Goal: Task Accomplishment & Management: Manage account settings

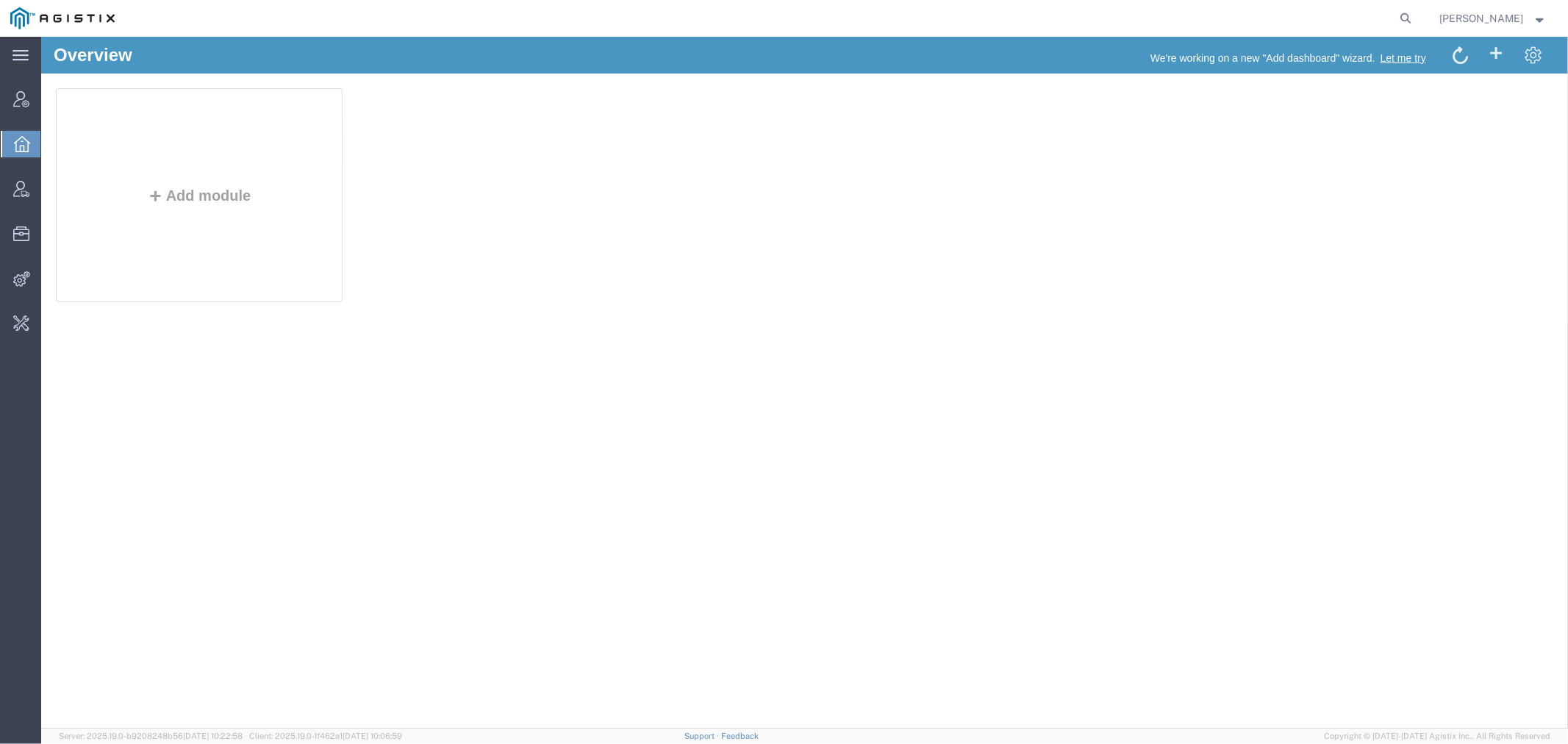
click at [1419, 3] on form at bounding box center [1407, 18] width 24 height 37
click at [1417, 18] on icon at bounding box center [1406, 18] width 21 height 21
type input "v"
paste input "@plp.com"
type input "@plp.com"
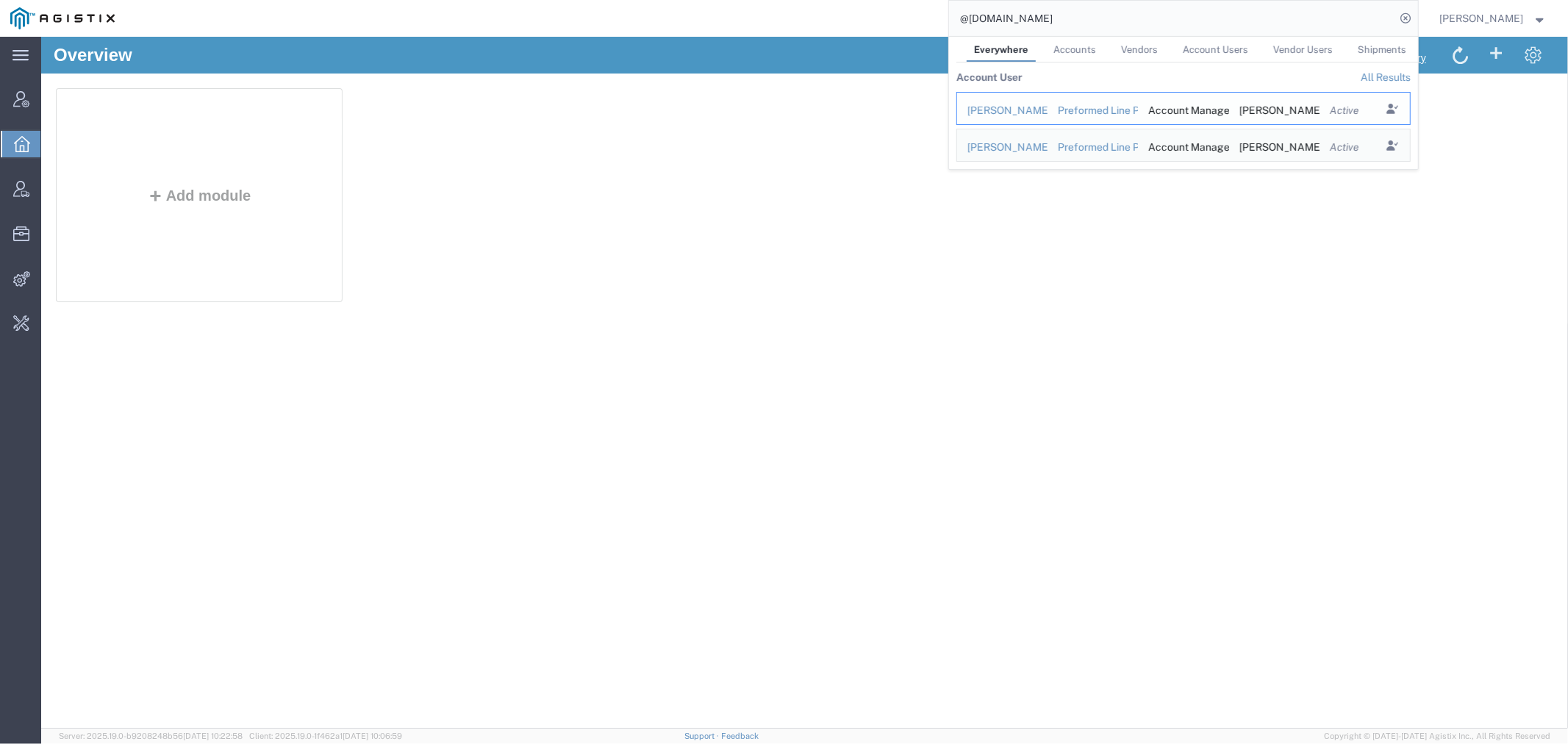
click at [1091, 111] on div "Preformed Line Products" at bounding box center [1093, 110] width 71 height 16
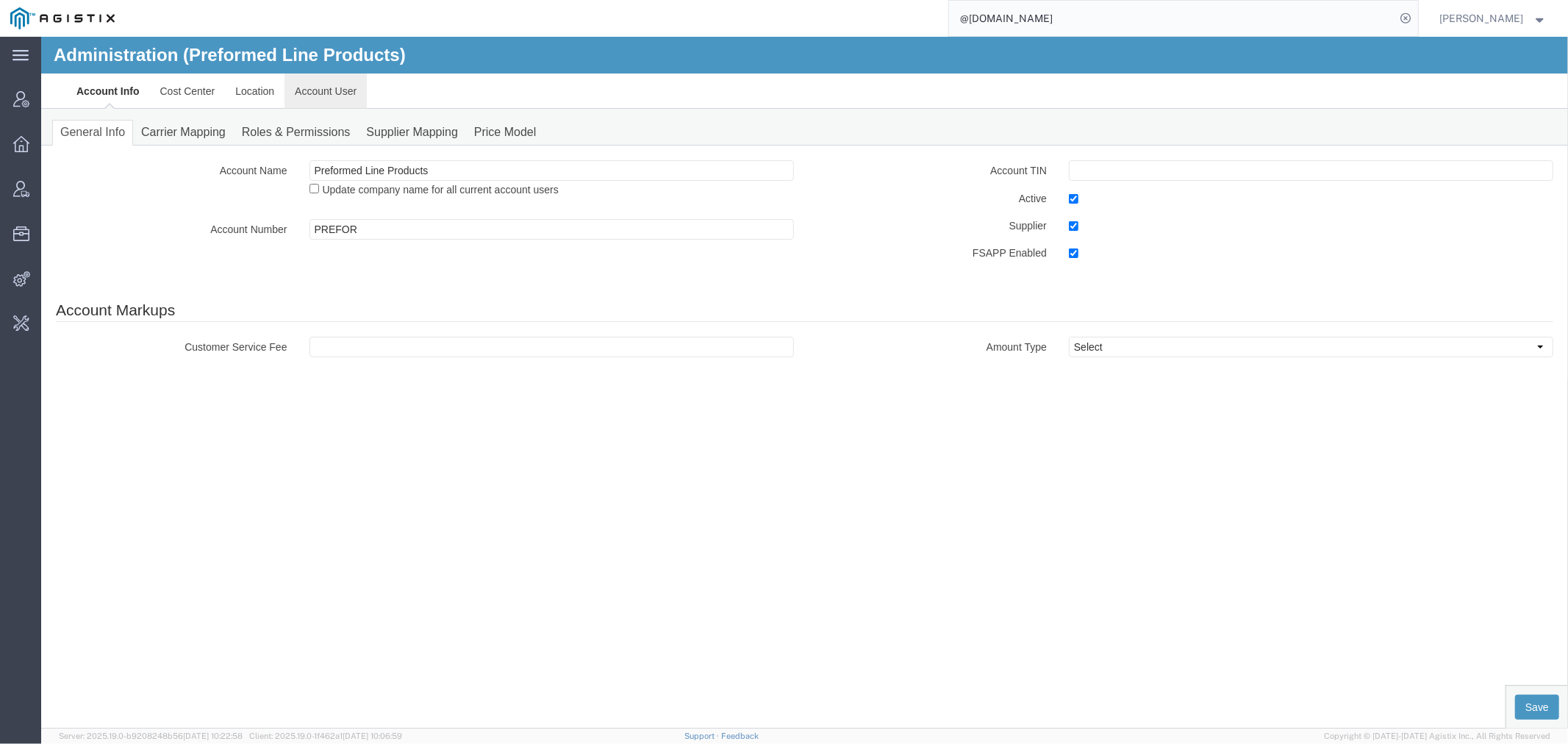
click at [326, 86] on link "Account User" at bounding box center [325, 91] width 83 height 35
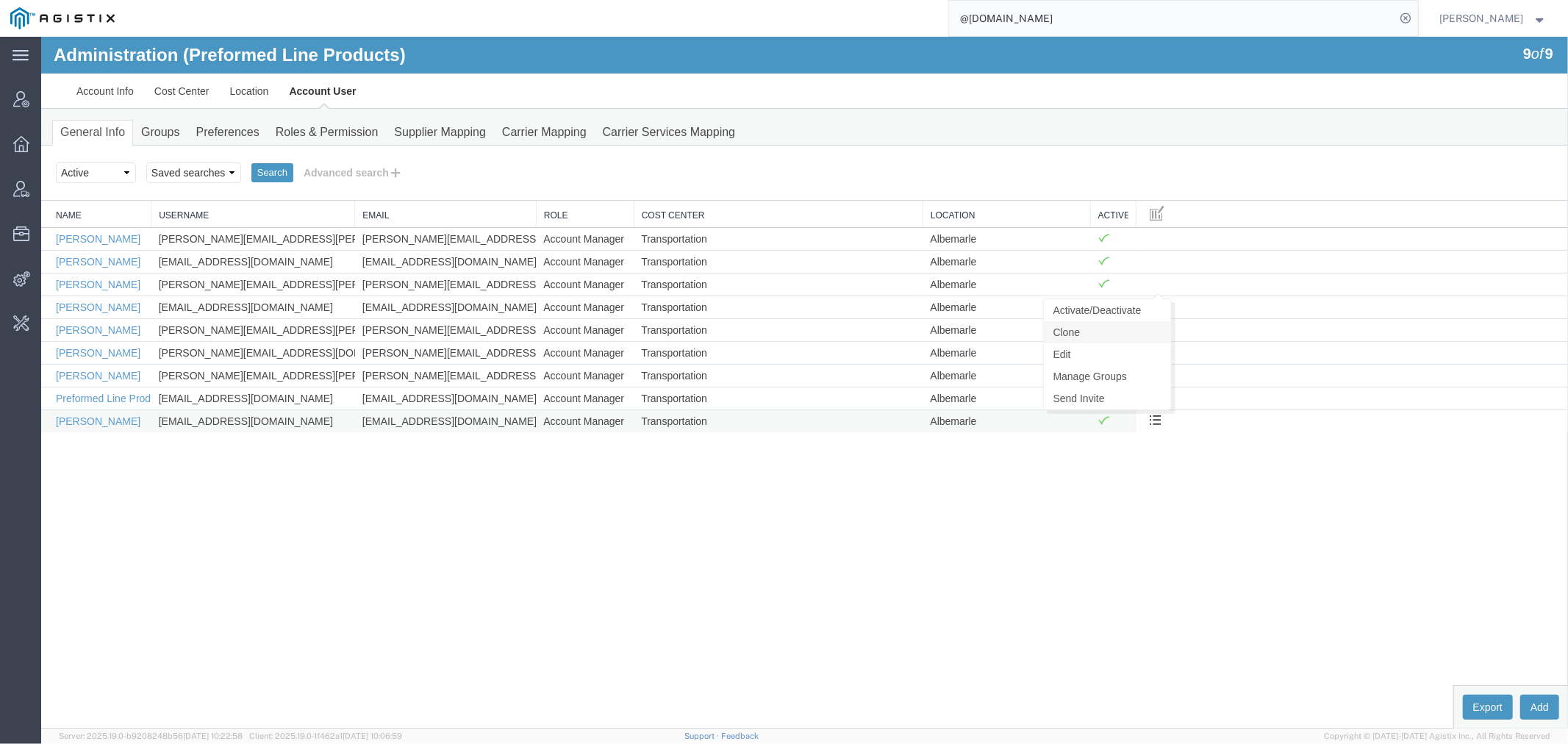
click at [1131, 339] on link "Clone" at bounding box center [1107, 331] width 127 height 22
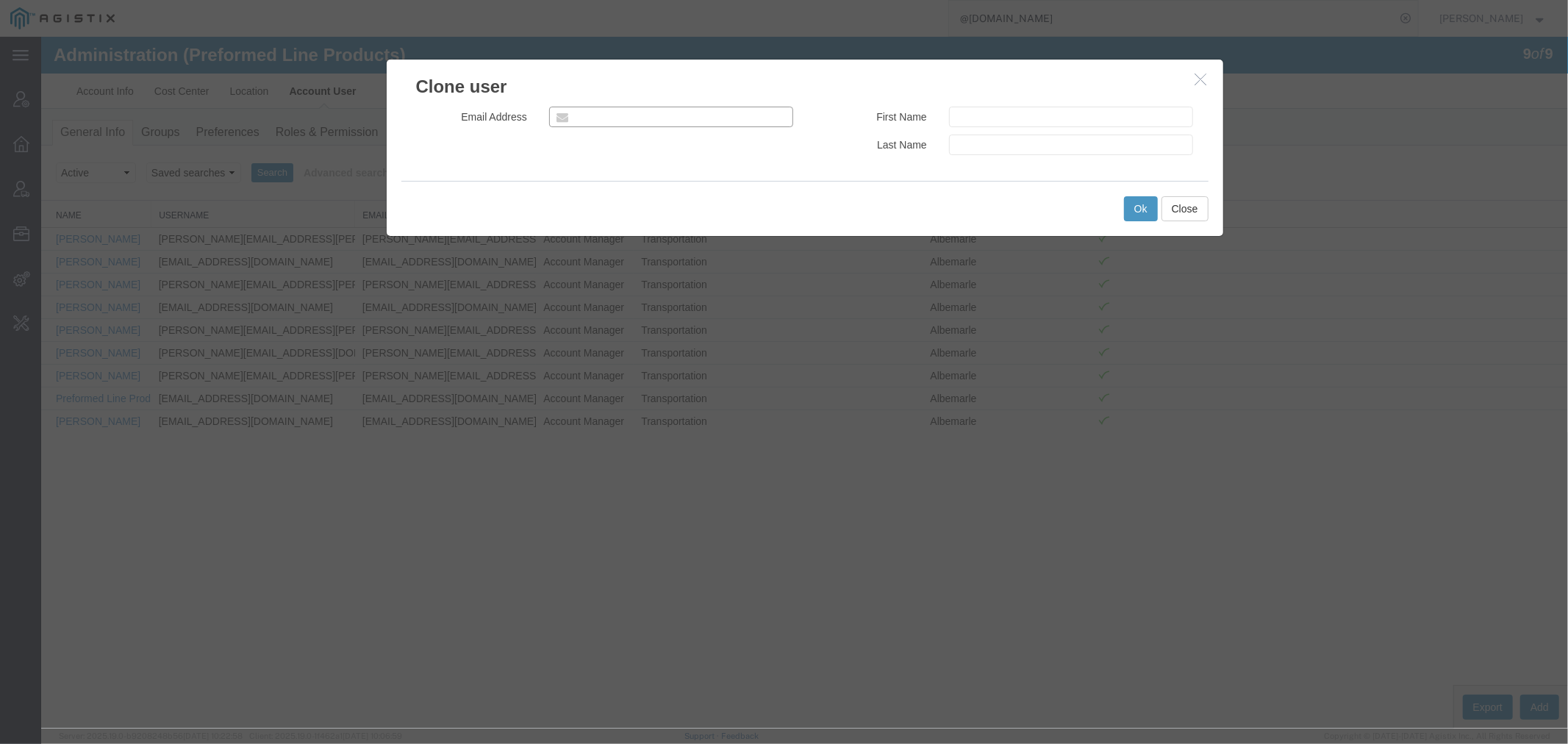
click at [630, 118] on input "email" at bounding box center [671, 116] width 245 height 21
paste input "[EMAIL_ADDRESS][PERSON_NAME][DOMAIN_NAME]"
type input "[EMAIL_ADDRESS][PERSON_NAME][DOMAIN_NAME]"
click at [992, 111] on input "text" at bounding box center [1071, 116] width 245 height 21
type input "Rashaad"
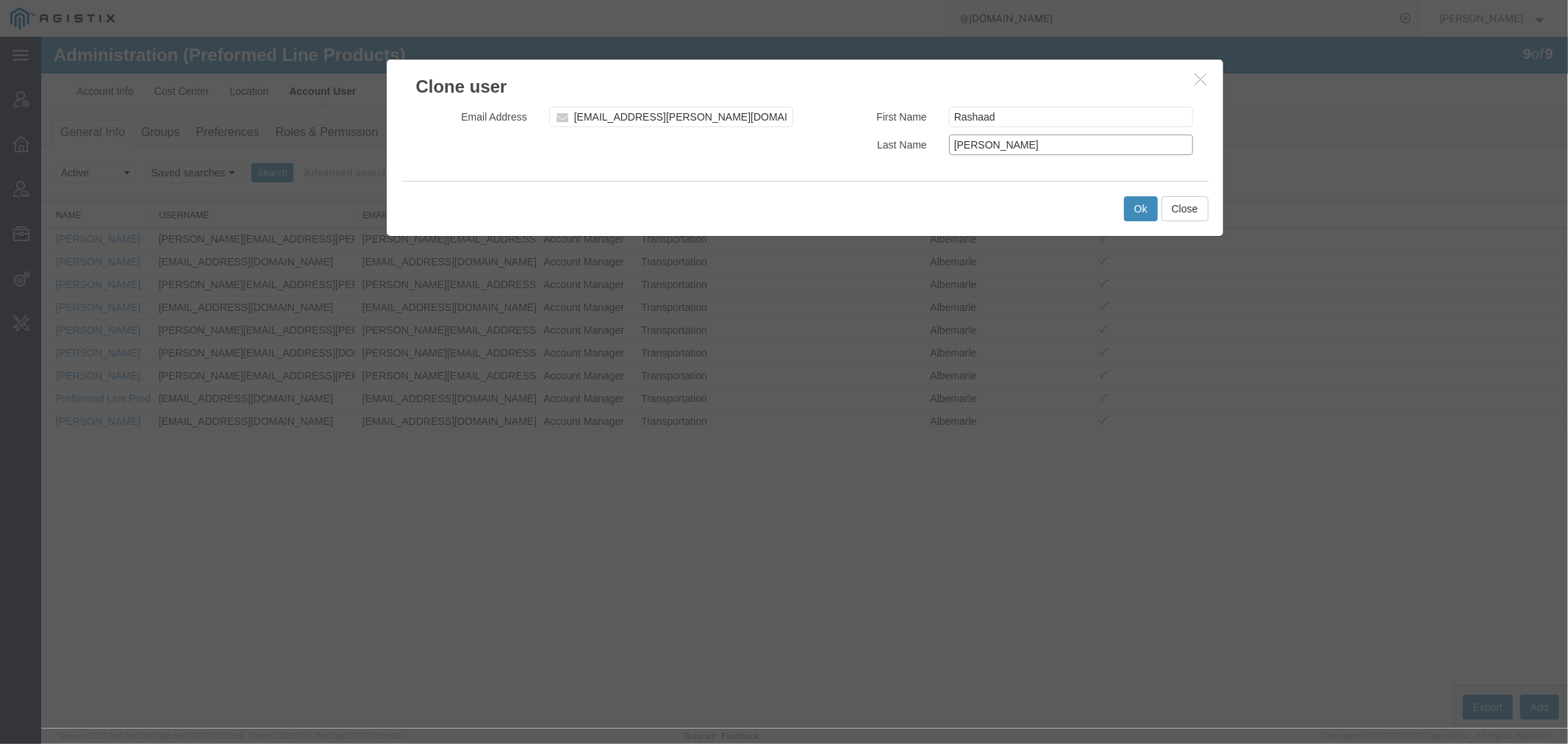
type input "Baldwin"
click at [1143, 208] on button "Ok" at bounding box center [1141, 208] width 34 height 25
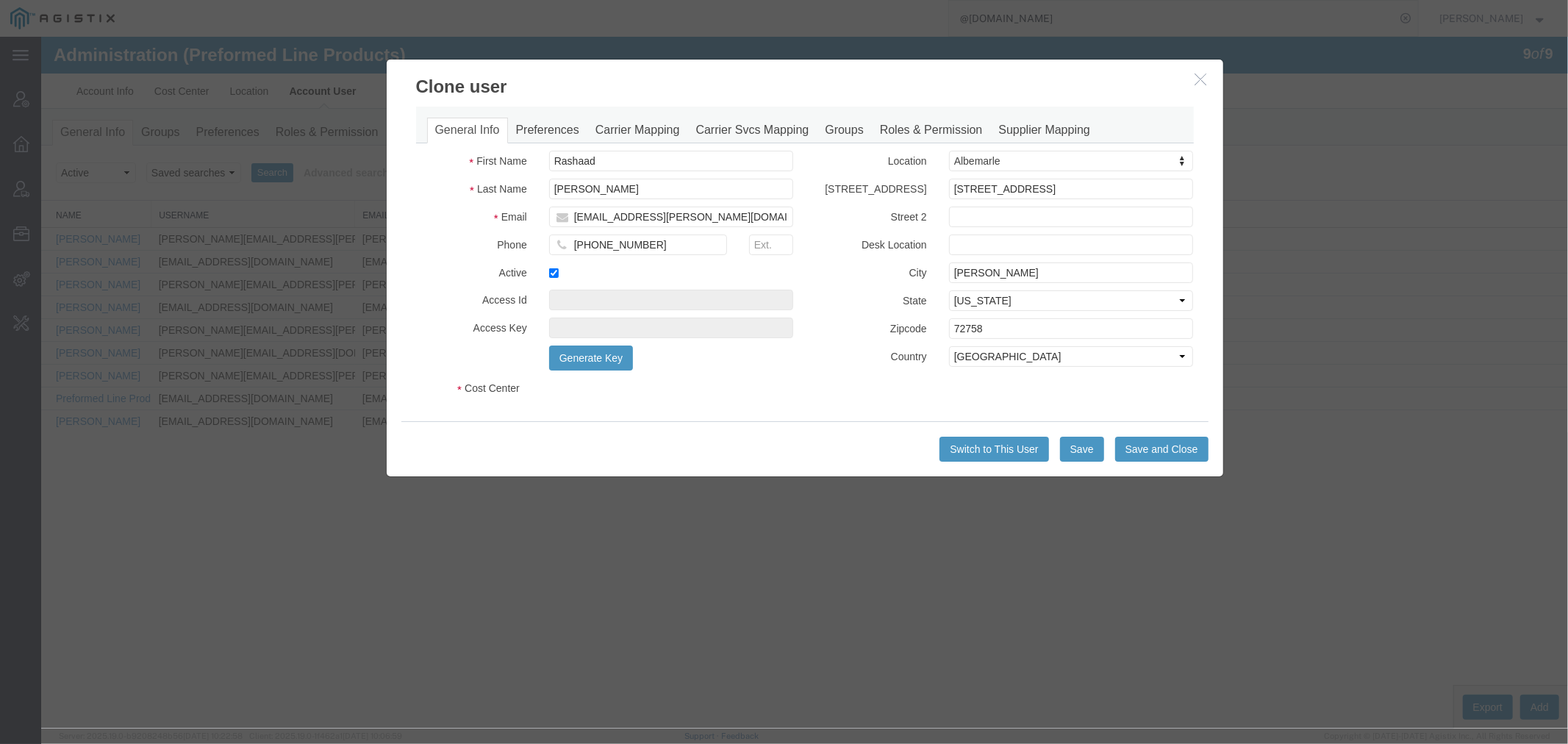
select select "COSTCENTER"
select select "11077"
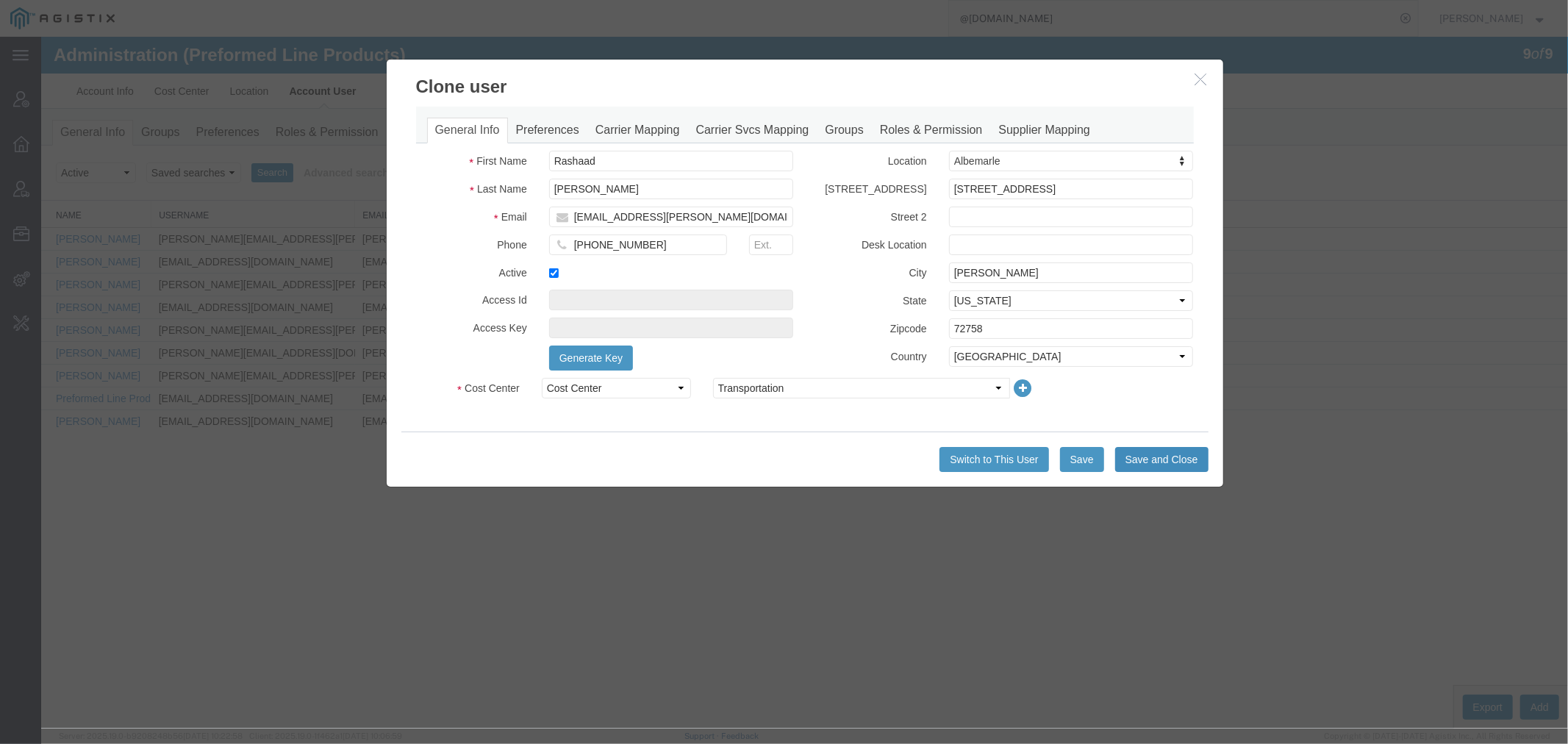
click at [1138, 462] on button "Save and Close" at bounding box center [1161, 458] width 93 height 25
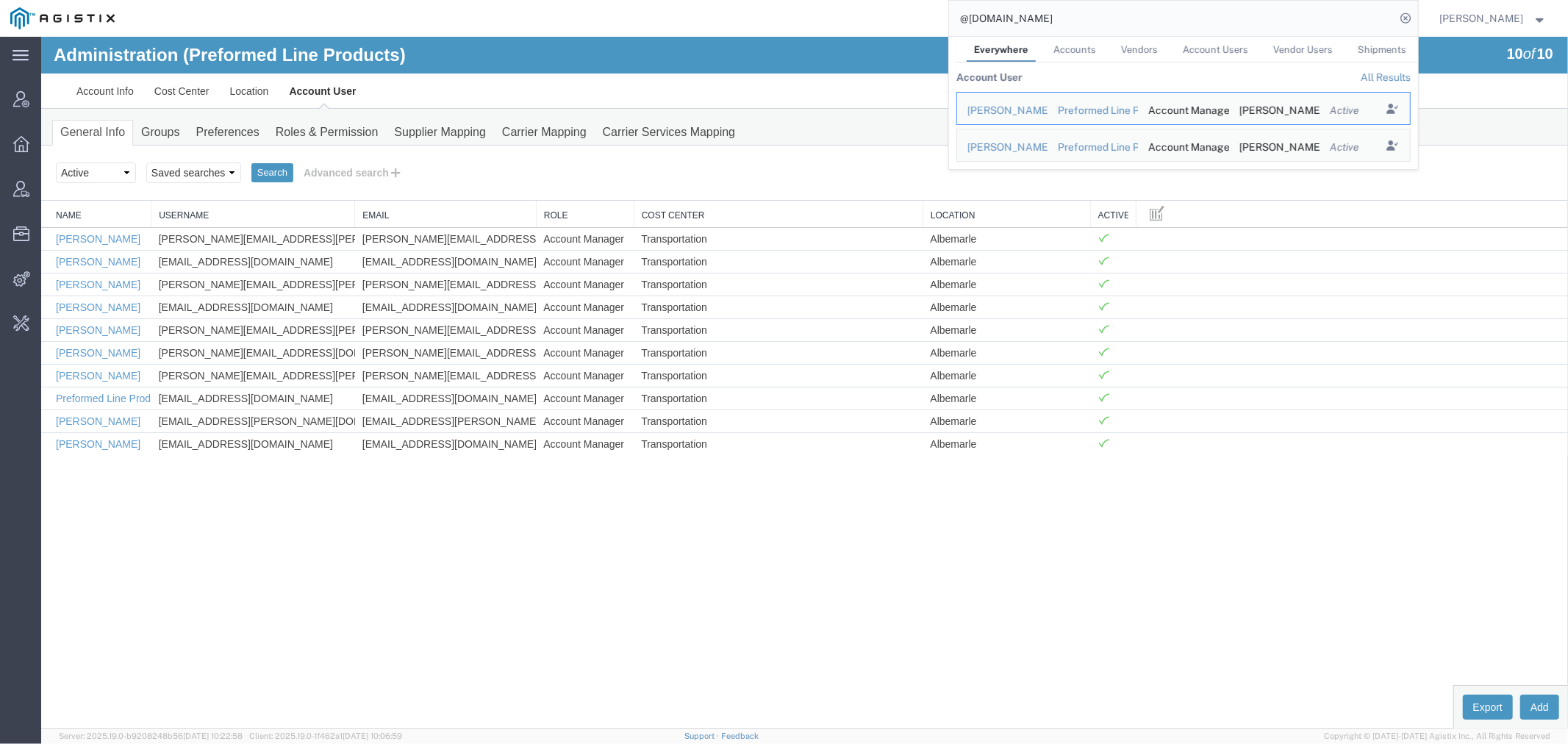
drag, startPoint x: 1099, startPoint y: 17, endPoint x: 723, endPoint y: 13, distance: 376.0
click at [763, 13] on div "@plp.com Everywhere Accounts Vendors Account Users Vendor Users Shipments Accou…" at bounding box center [771, 18] width 1293 height 37
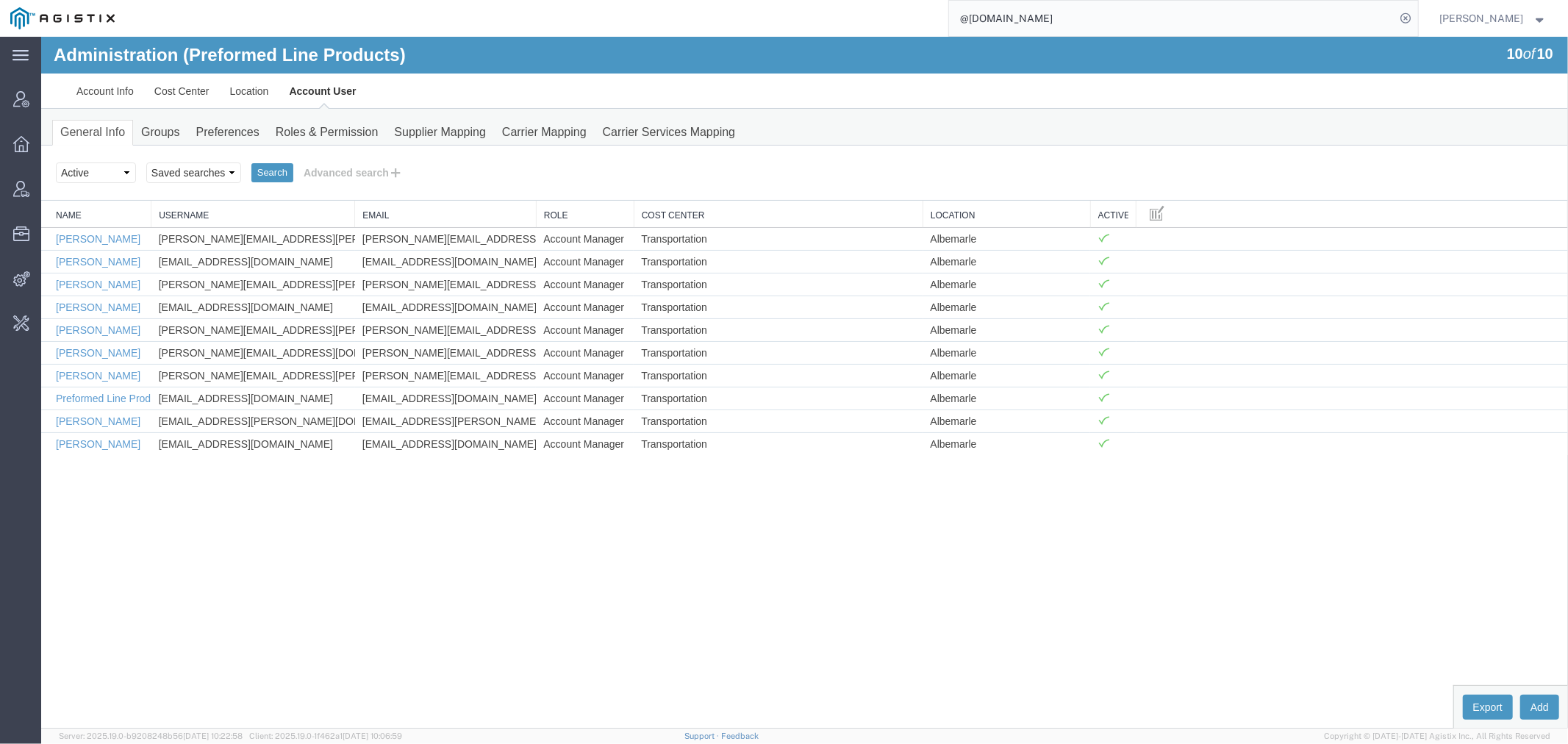
type input "O"
type input "AGISTIX@PGE"
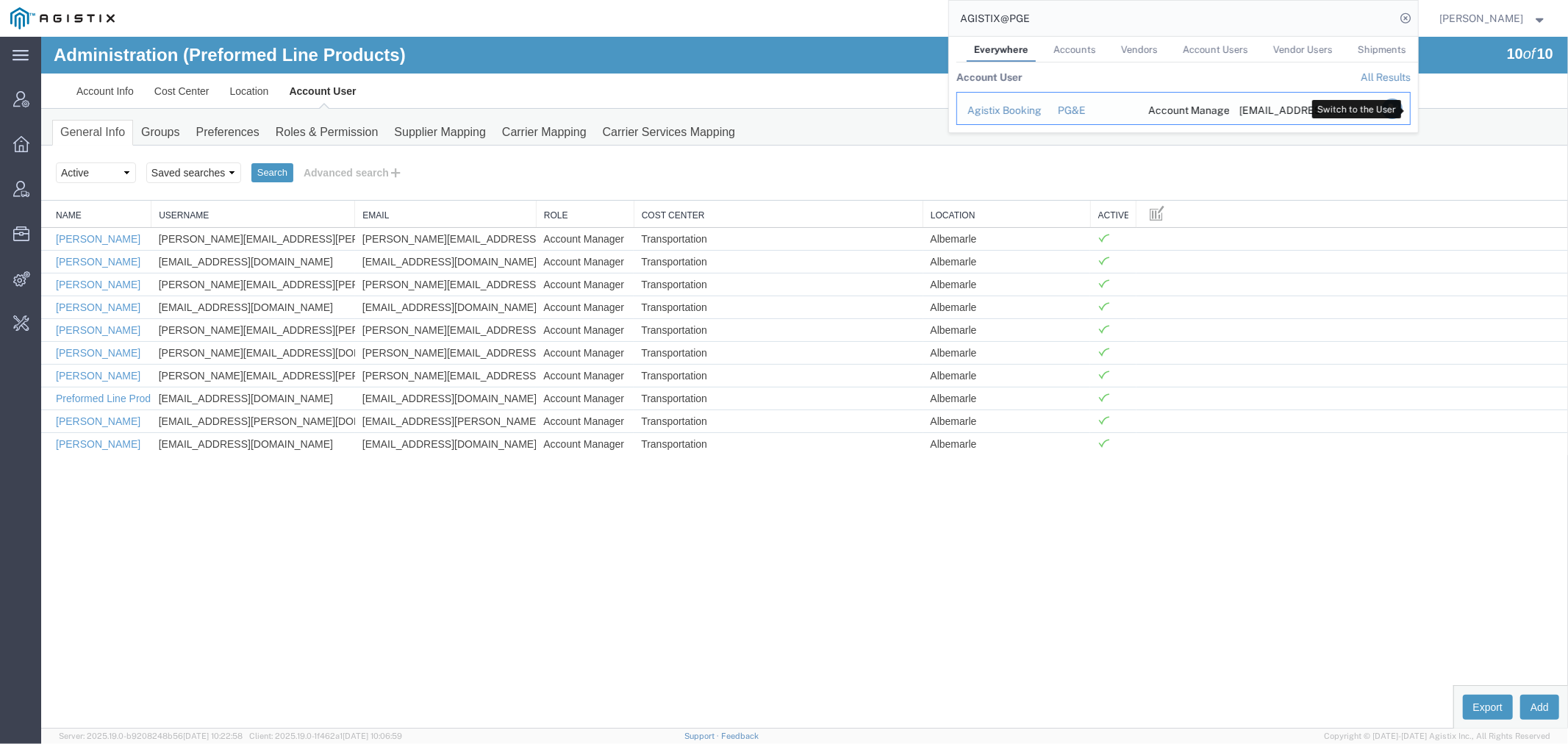
click at [1402, 110] on icon "Search Results" at bounding box center [1392, 108] width 21 height 21
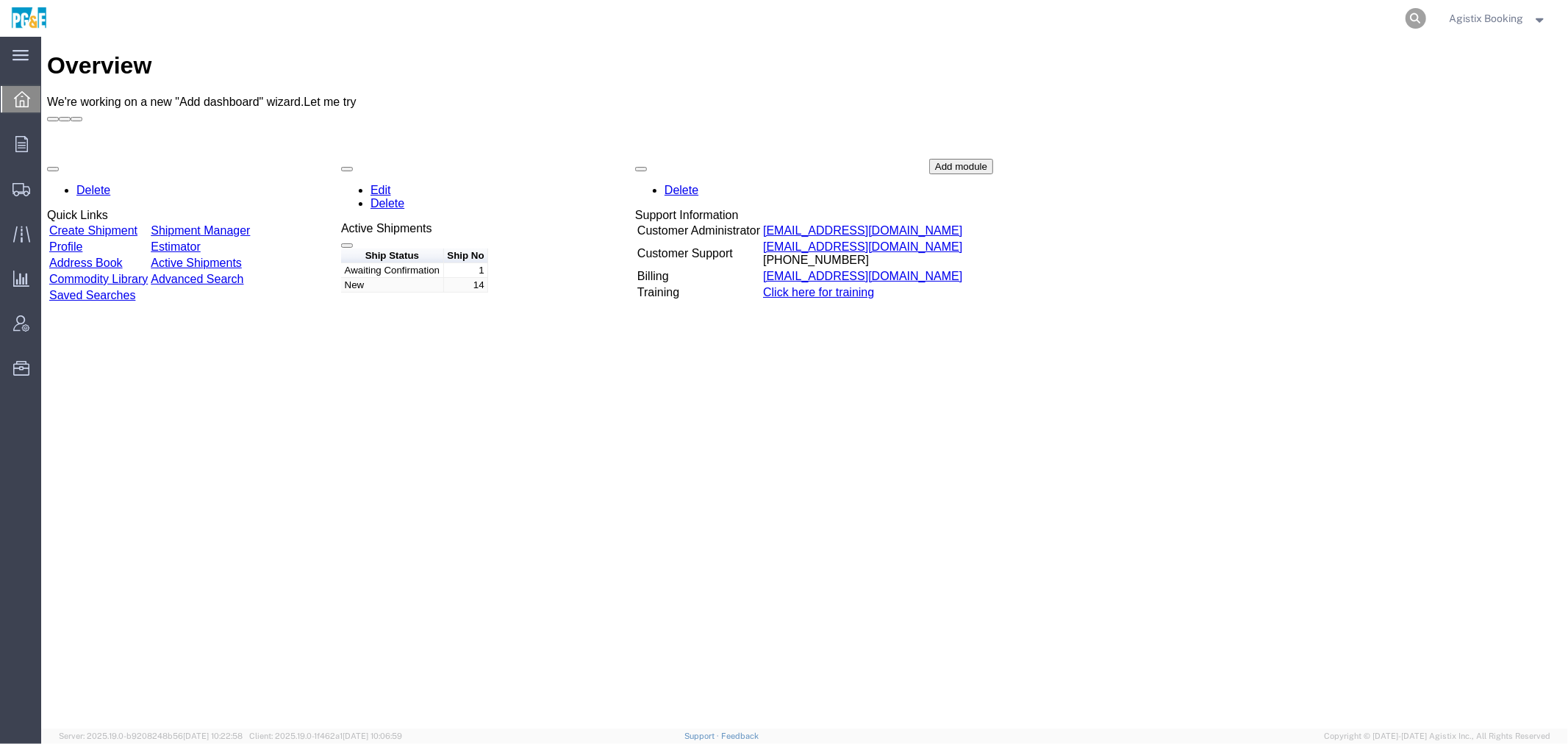
click at [1409, 10] on icon at bounding box center [1416, 18] width 21 height 21
paste input "56891052"
type input "56891052"
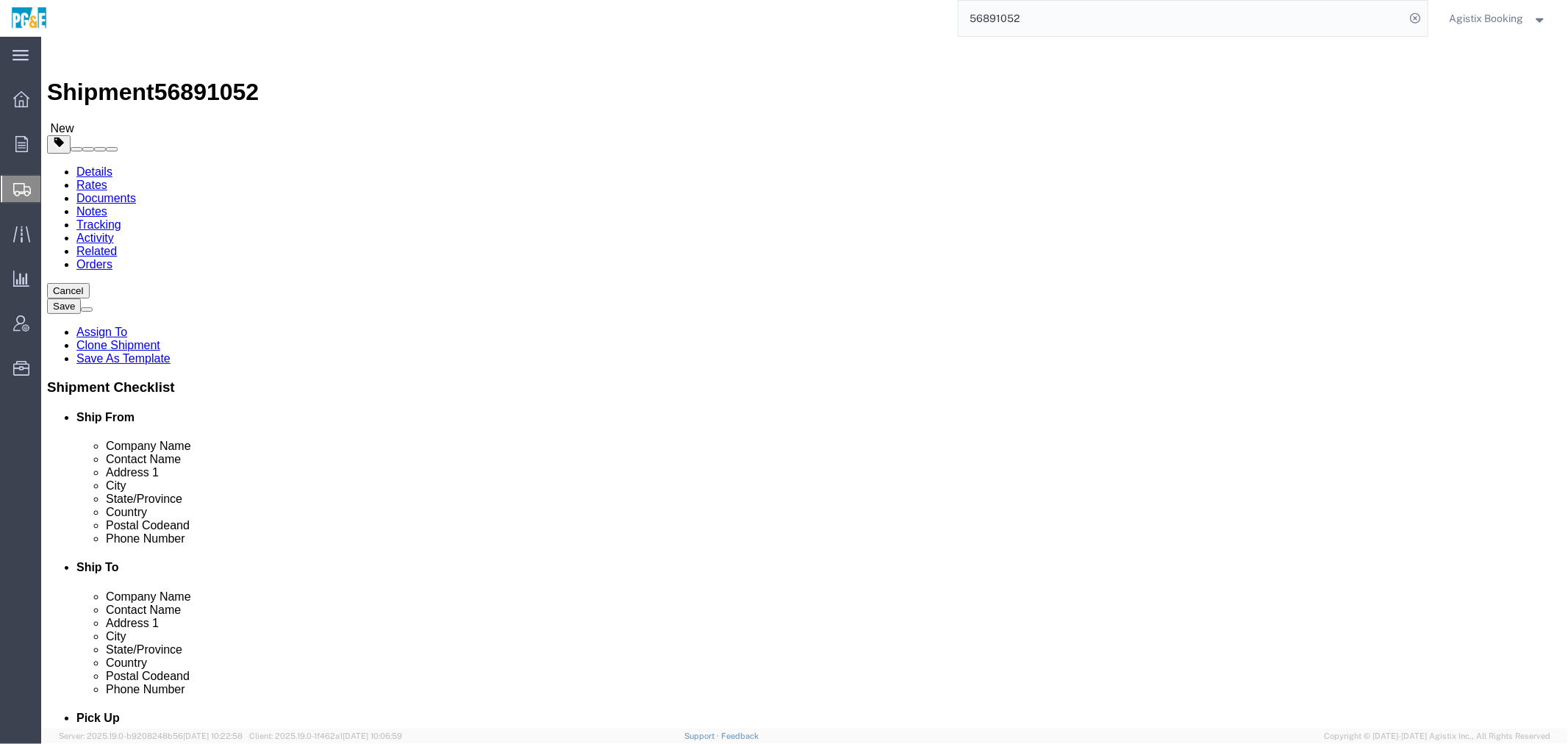
select select
click link "Notes"
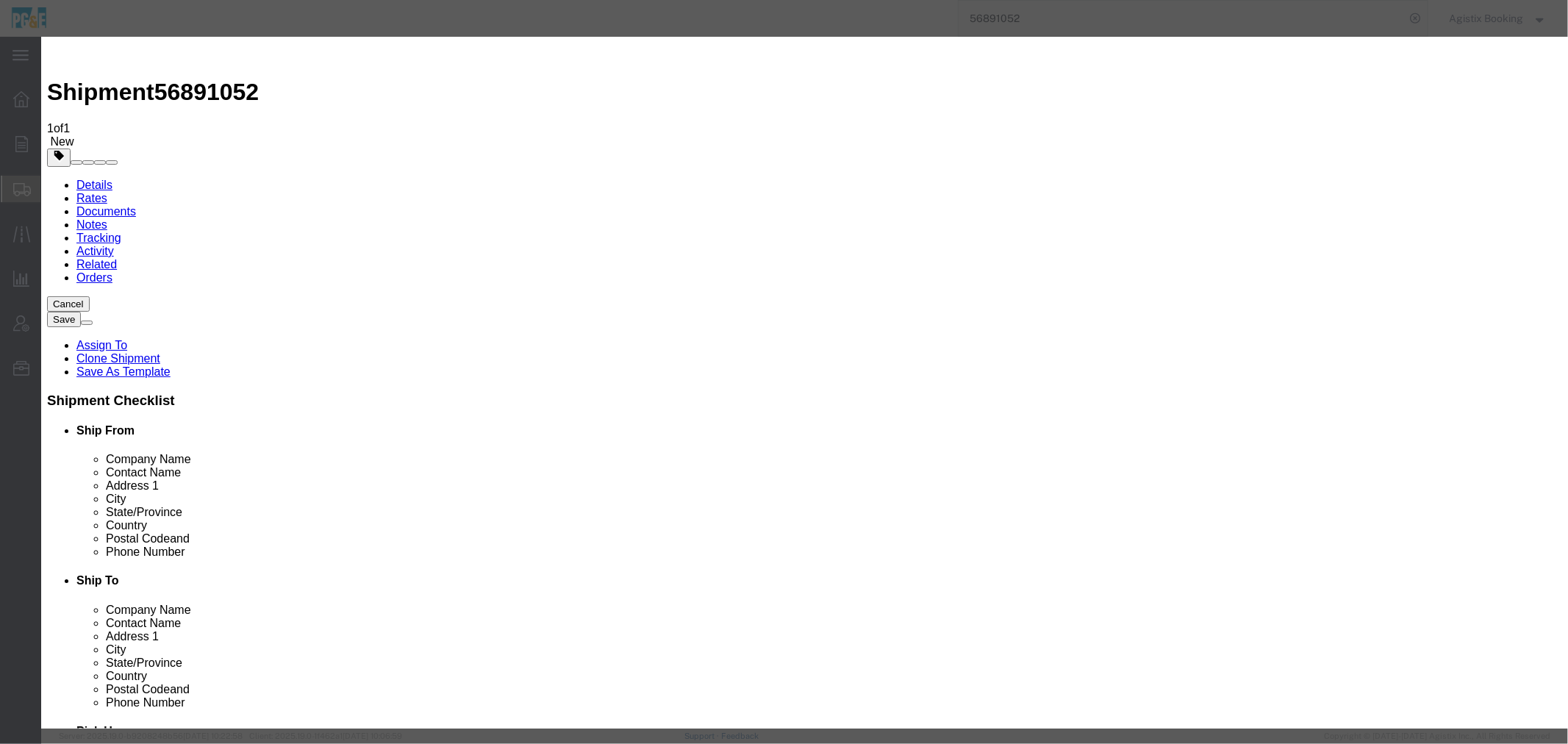
select select "SHIPMENT_NOTES"
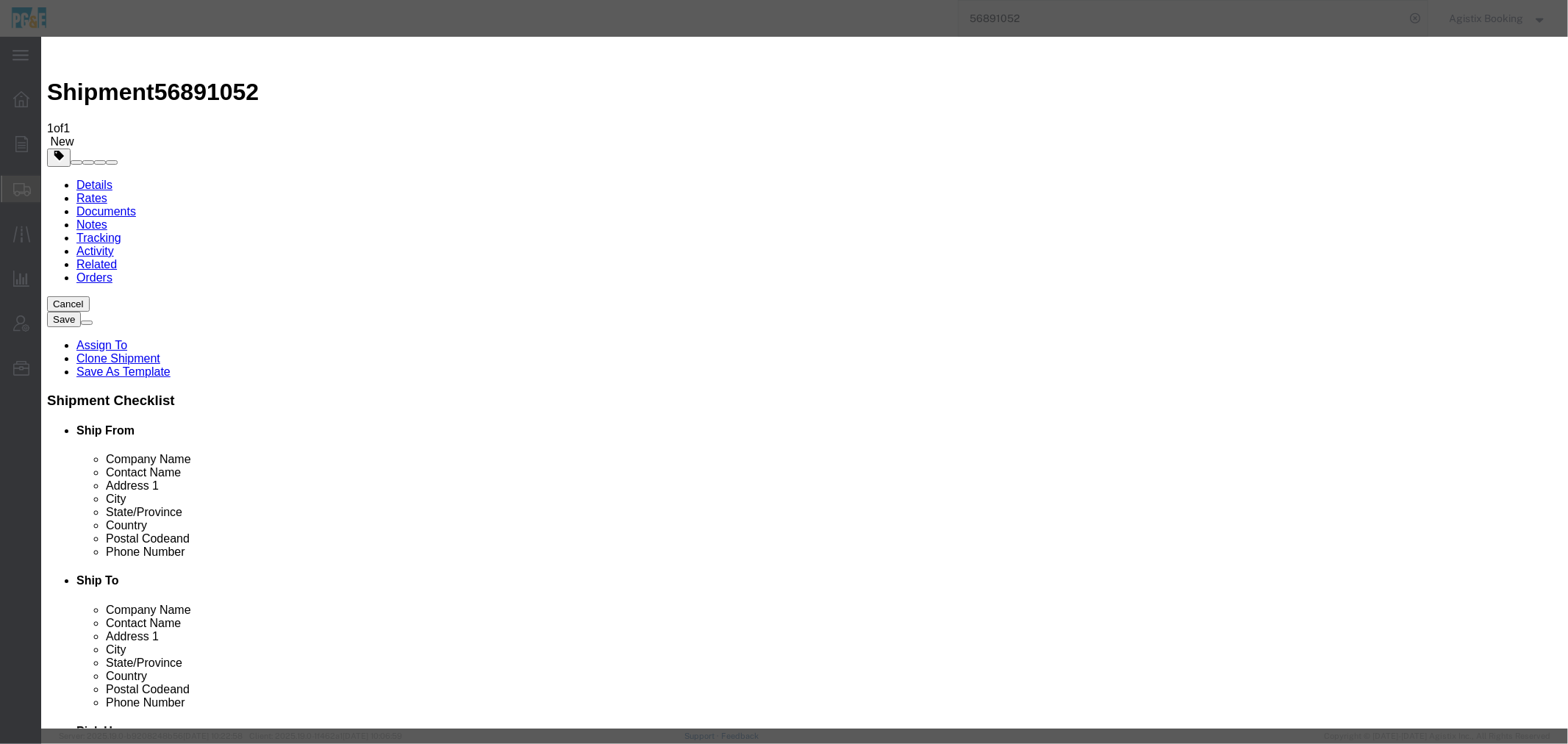
select select "PUBLIC"
type textarea "m"
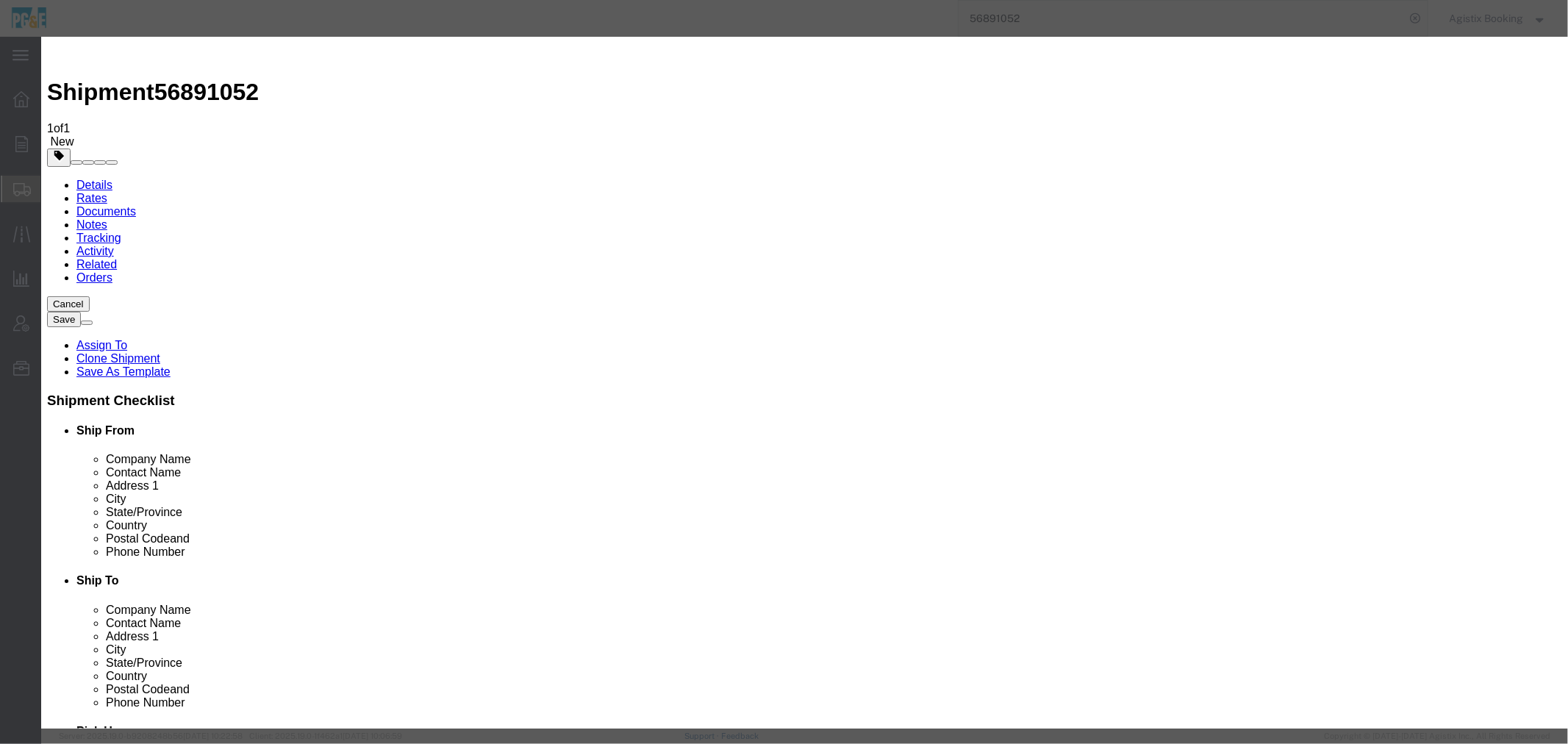
type textarea "Not booked, created account."
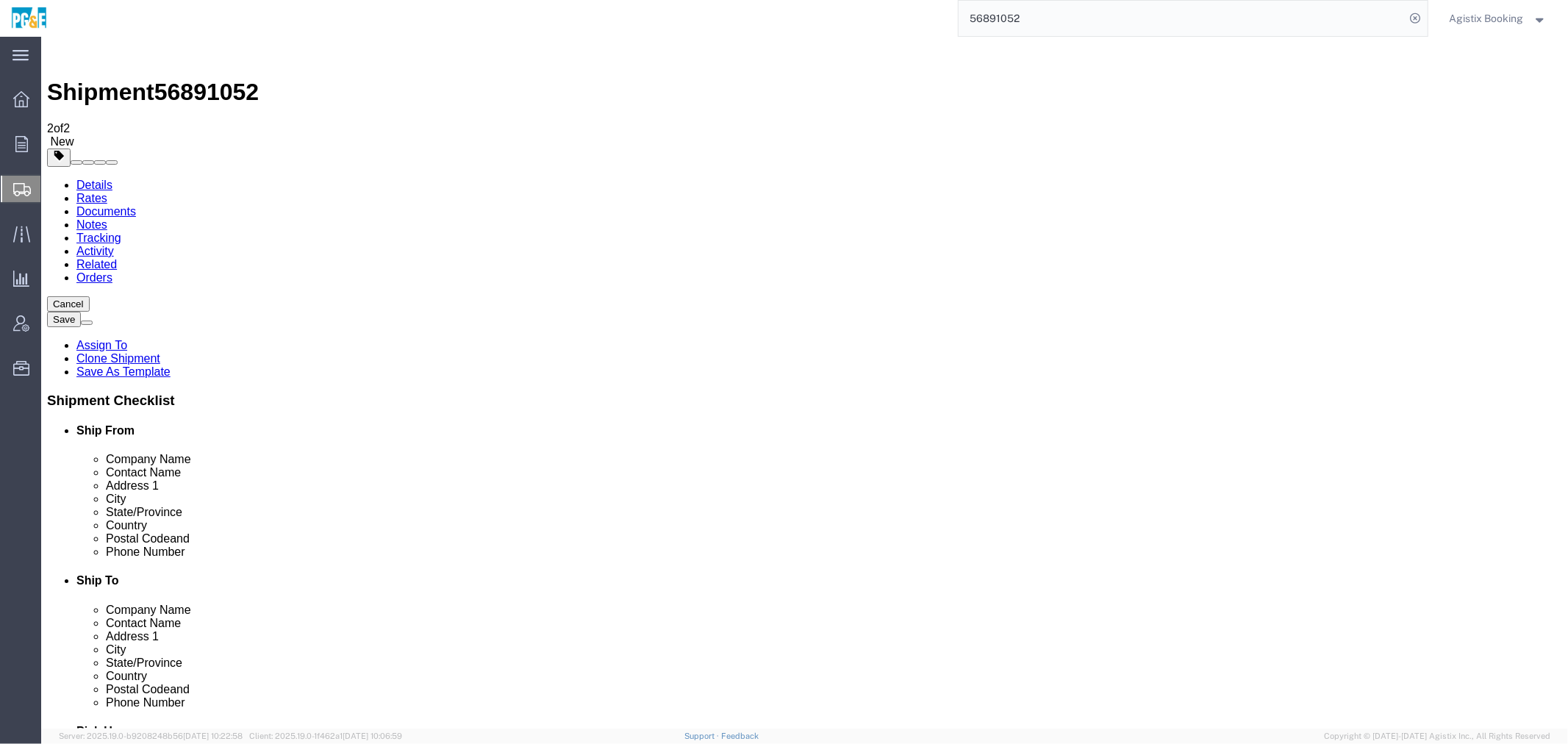
click at [89, 295] on button "Cancel" at bounding box center [68, 303] width 43 height 16
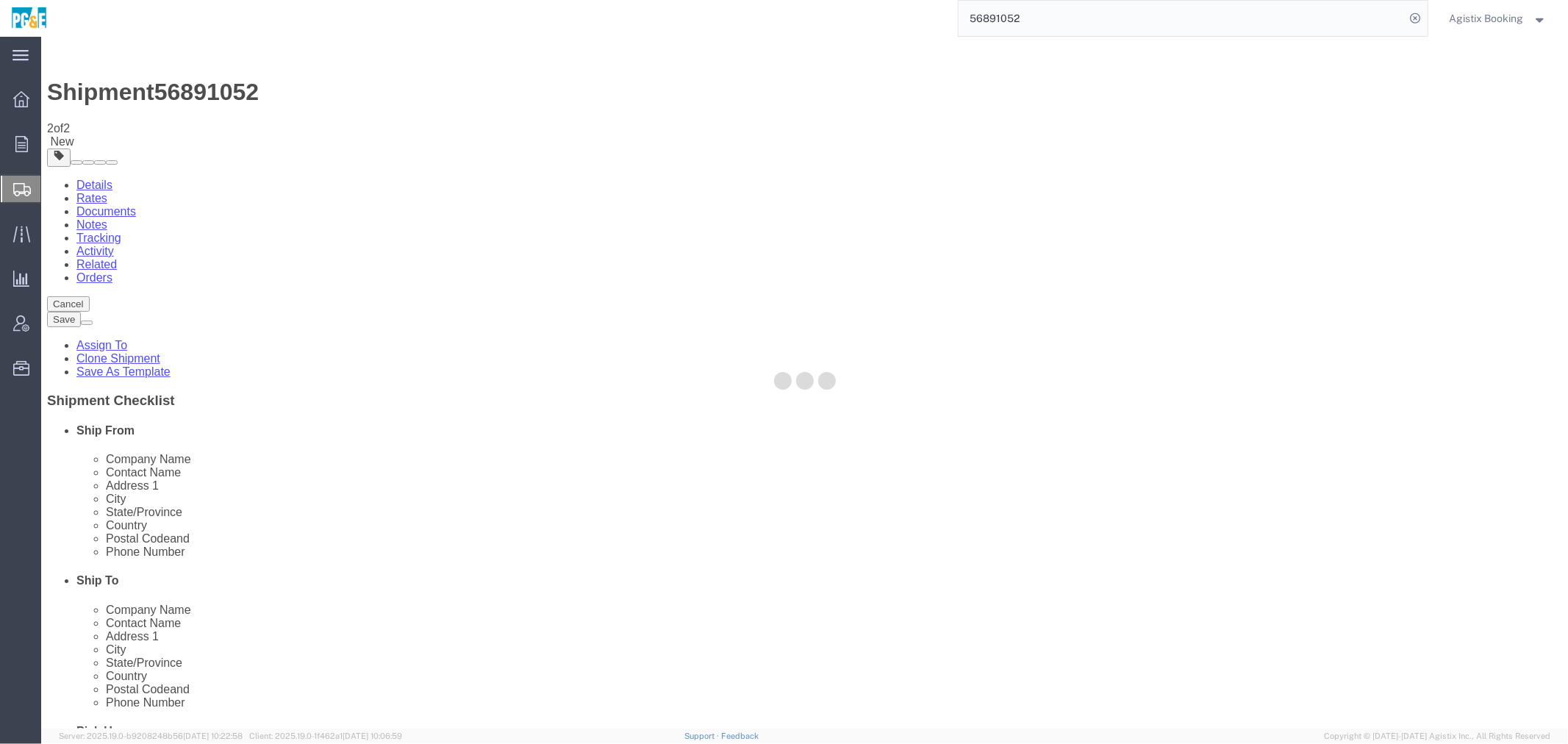
click at [1488, 17] on span "Agistix Booking" at bounding box center [1487, 18] width 75 height 16
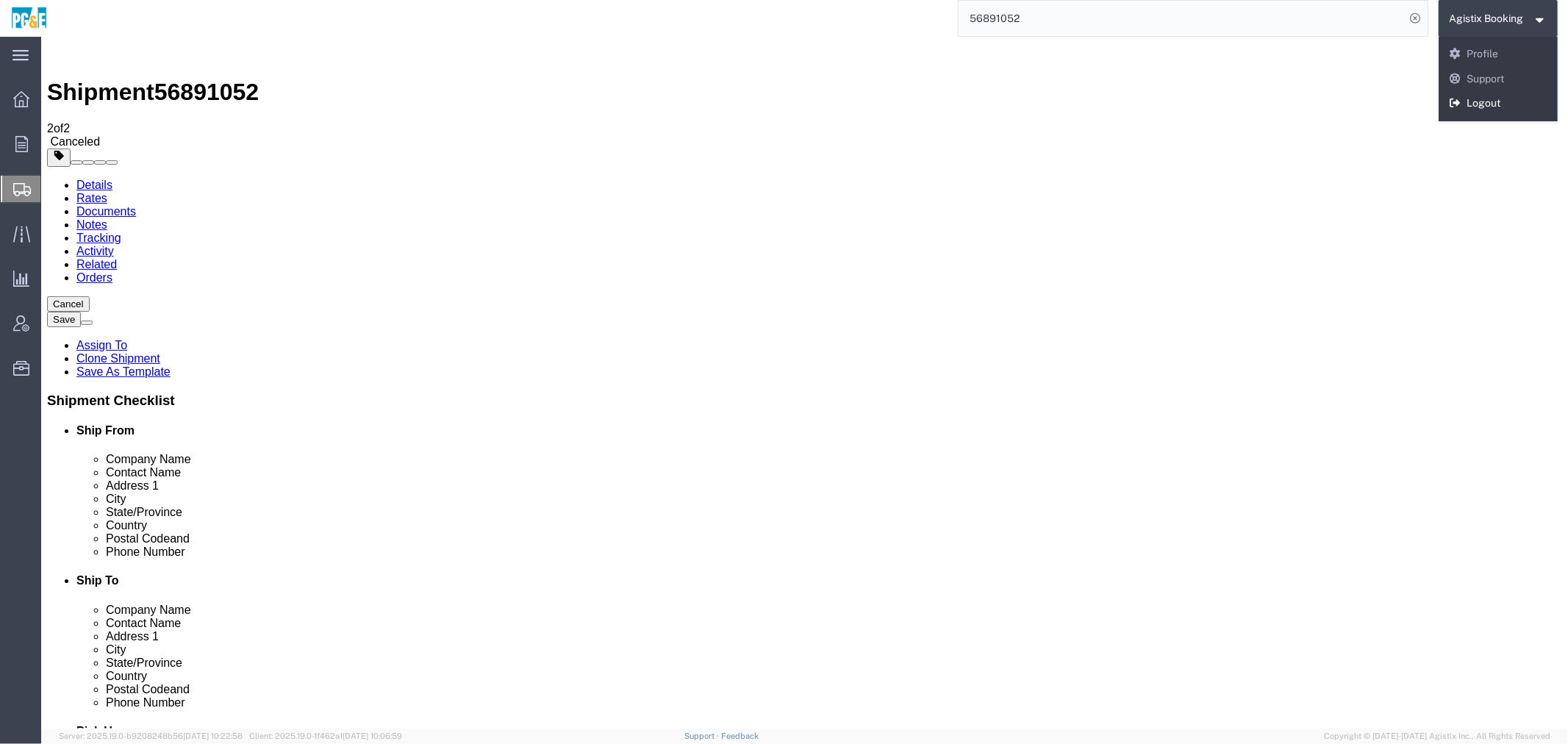
click at [1481, 104] on link "Logout" at bounding box center [1499, 103] width 120 height 25
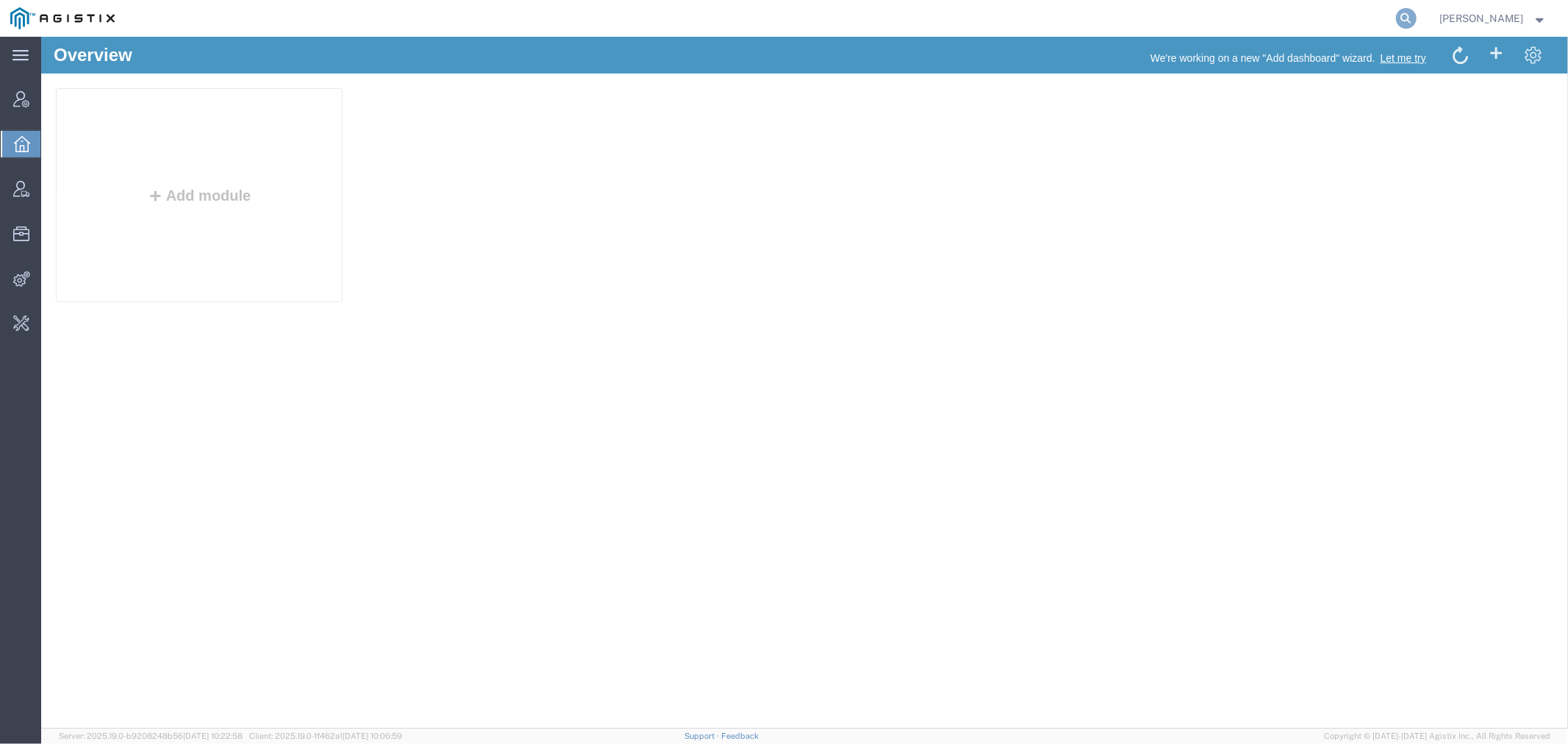
click at [1417, 17] on icon at bounding box center [1406, 18] width 21 height 21
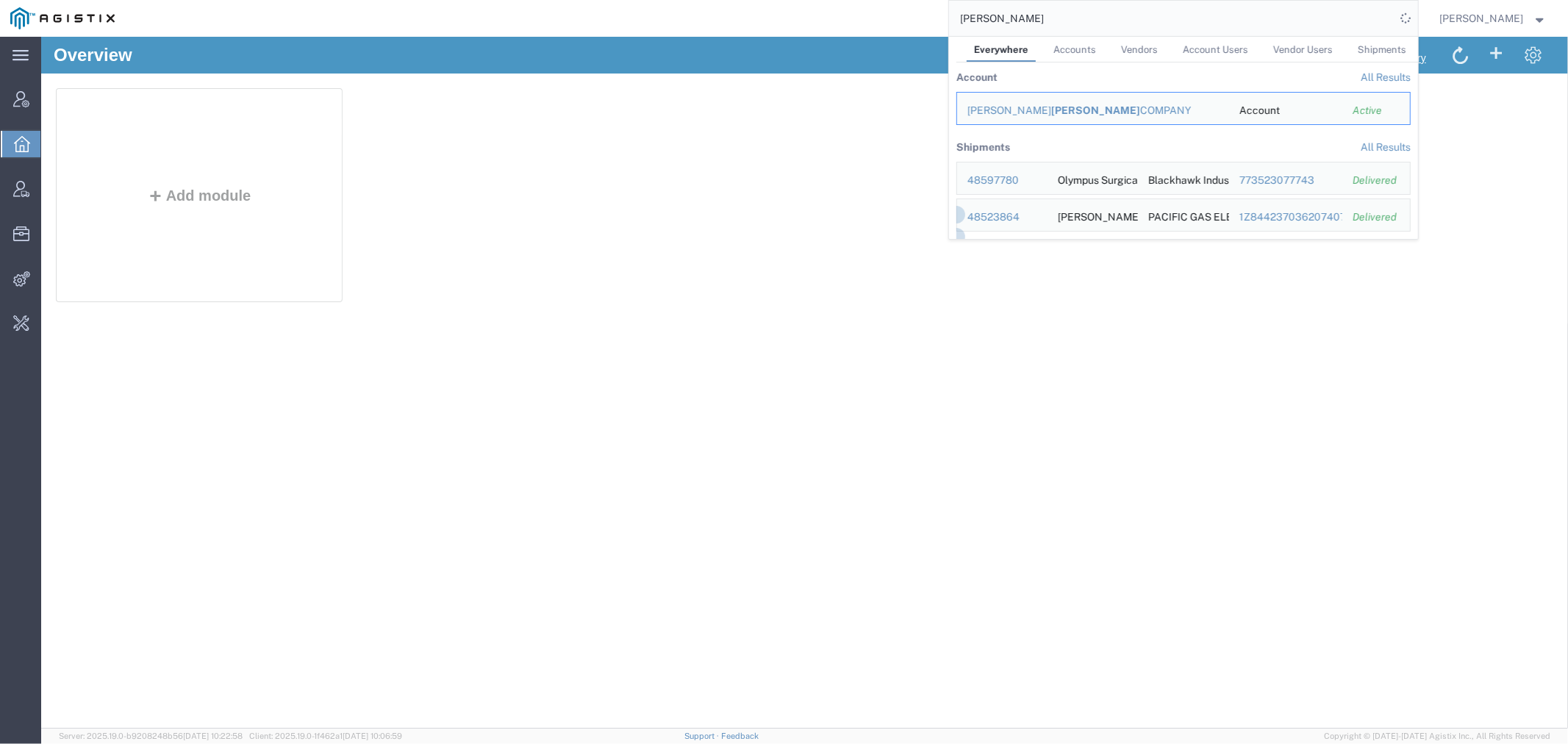
drag, startPoint x: 1010, startPoint y: 12, endPoint x: 739, endPoint y: 0, distance: 271.3
click at [829, 13] on div "harvey Everywhere Accounts Vendors Account Users Vendor Users Shipments Account…" at bounding box center [771, 18] width 1293 height 37
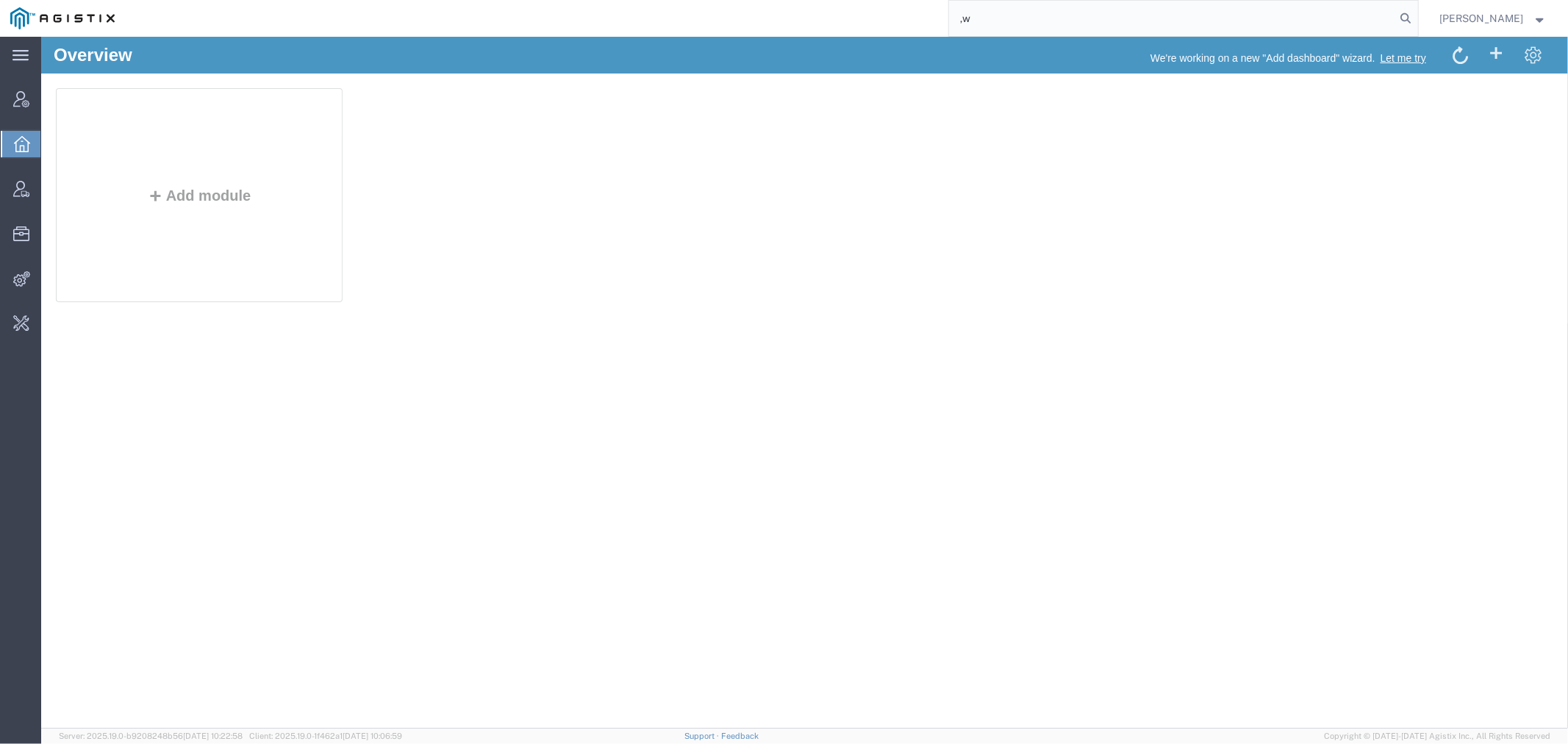
type input ","
type input "m"
drag, startPoint x: 1059, startPoint y: 7, endPoint x: 801, endPoint y: 8, distance: 258.0
click at [805, 8] on div "matt harvey" at bounding box center [771, 18] width 1293 height 37
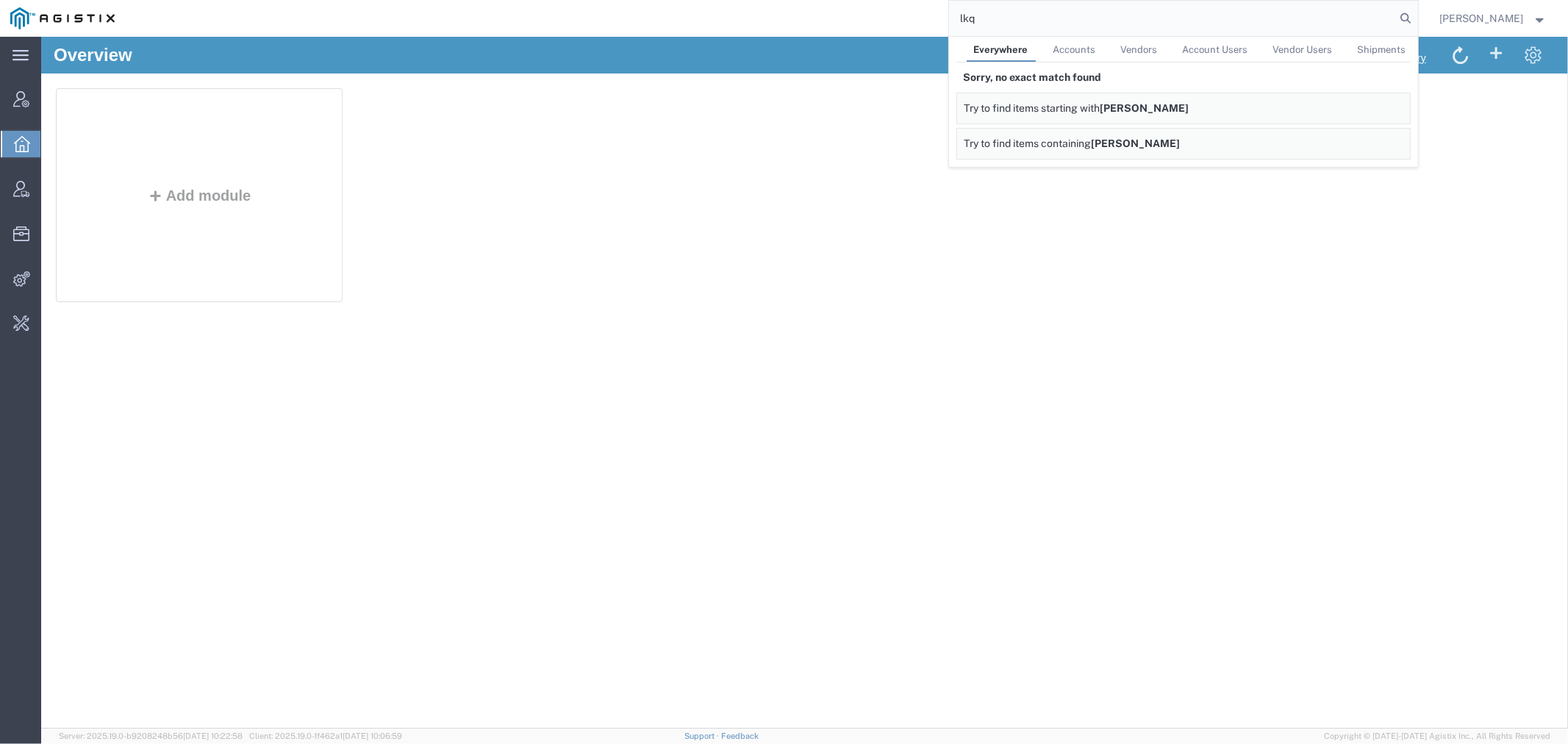
type input "lkq"
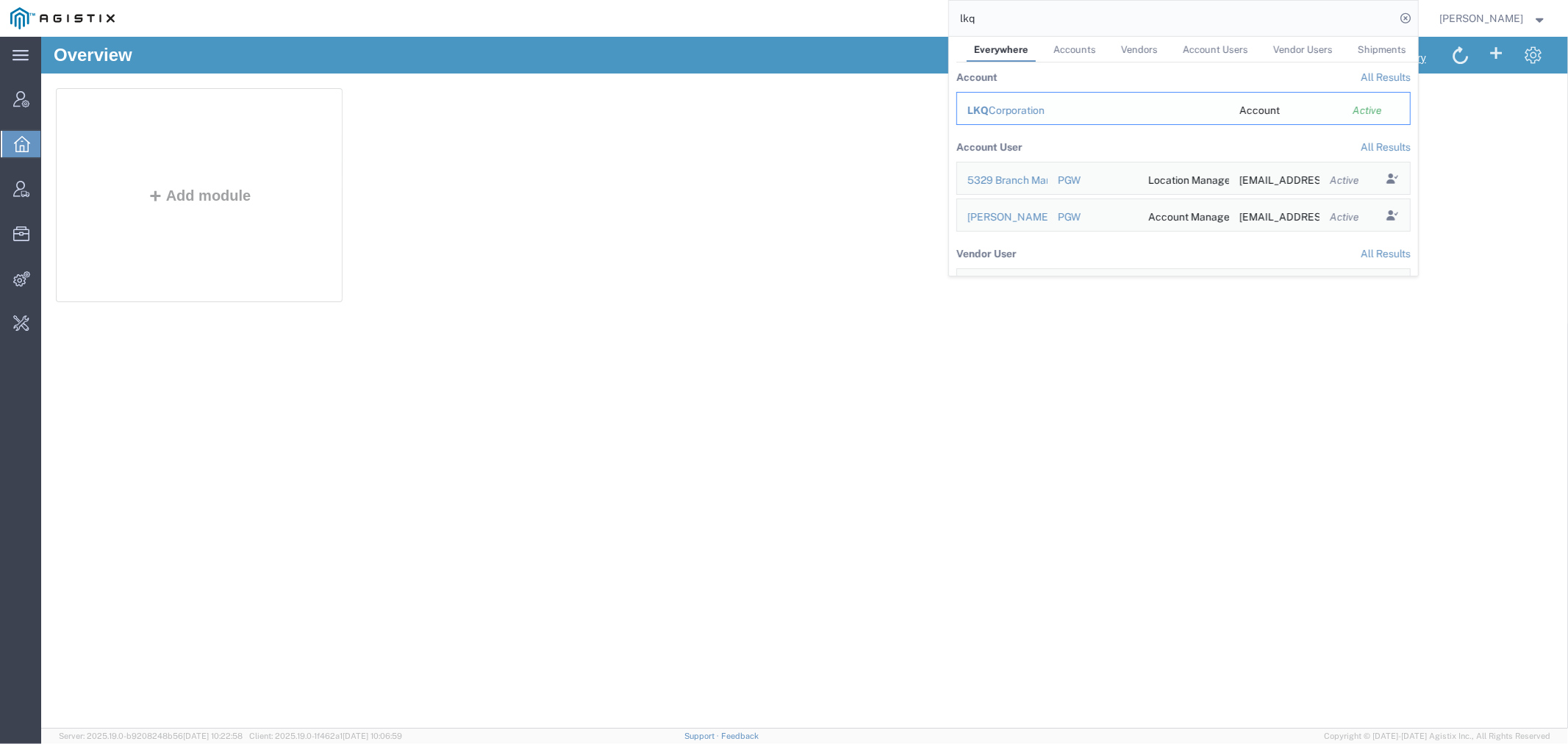
click at [1009, 117] on div "LKQ Corporation" at bounding box center [1093, 110] width 252 height 16
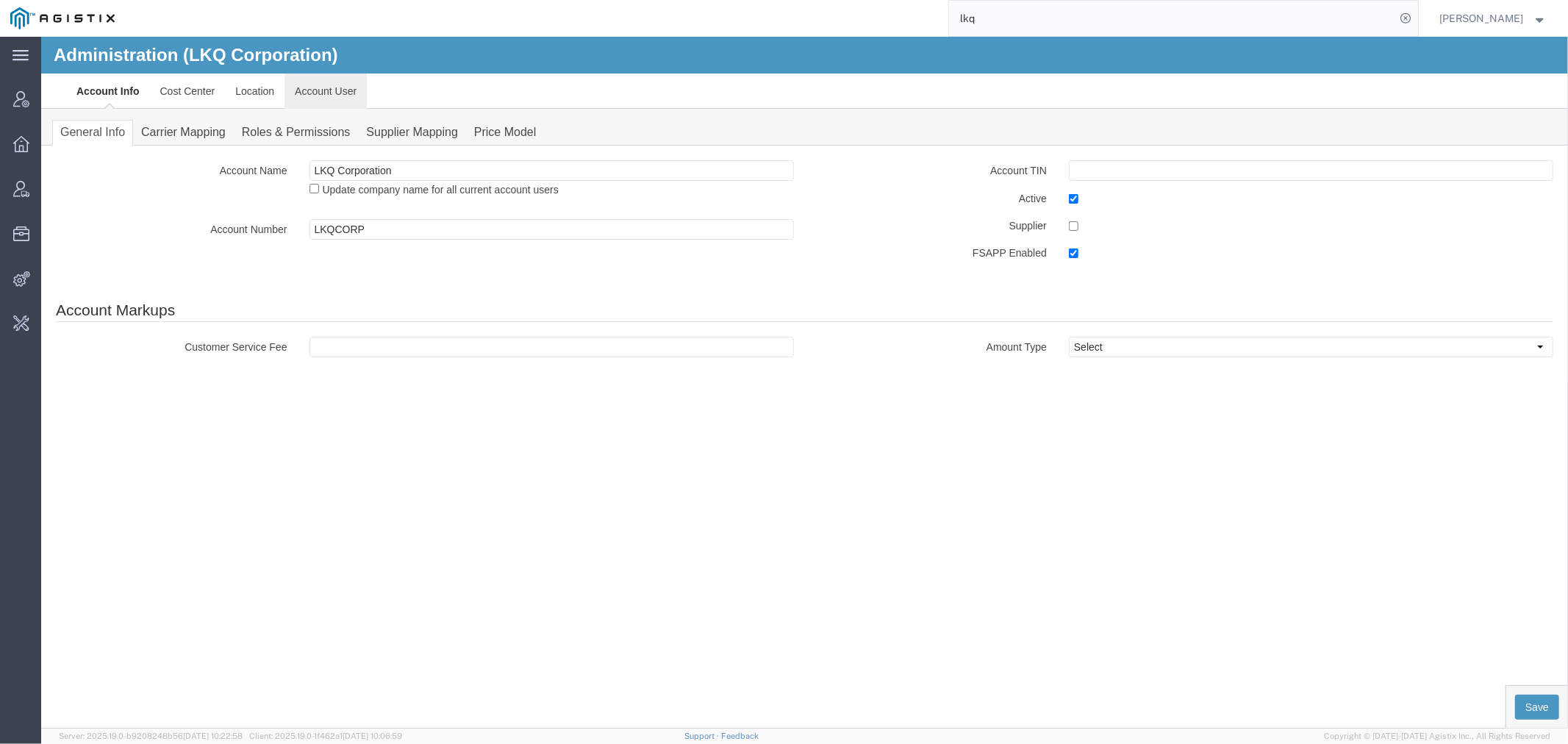
click at [303, 90] on link "Account User" at bounding box center [325, 91] width 83 height 35
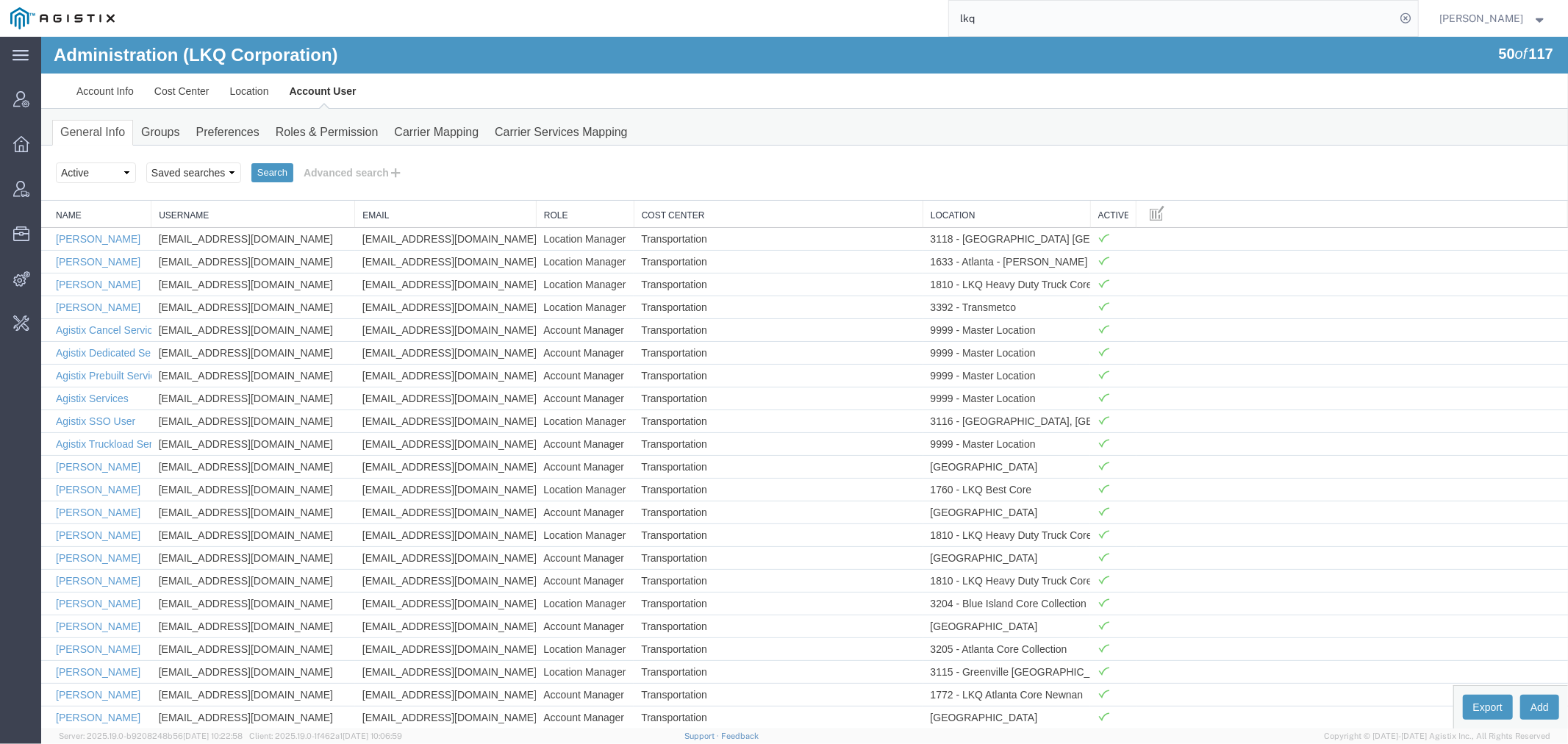
click at [337, 158] on div "Search Select status Active All Inactive Saved searches Agistix Search Advanced…" at bounding box center [804, 172] width 1527 height 55
drag, startPoint x: 337, startPoint y: 159, endPoint x: 295, endPoint y: 179, distance: 46.5
click at [336, 159] on button "Advanced search" at bounding box center [352, 172] width 120 height 25
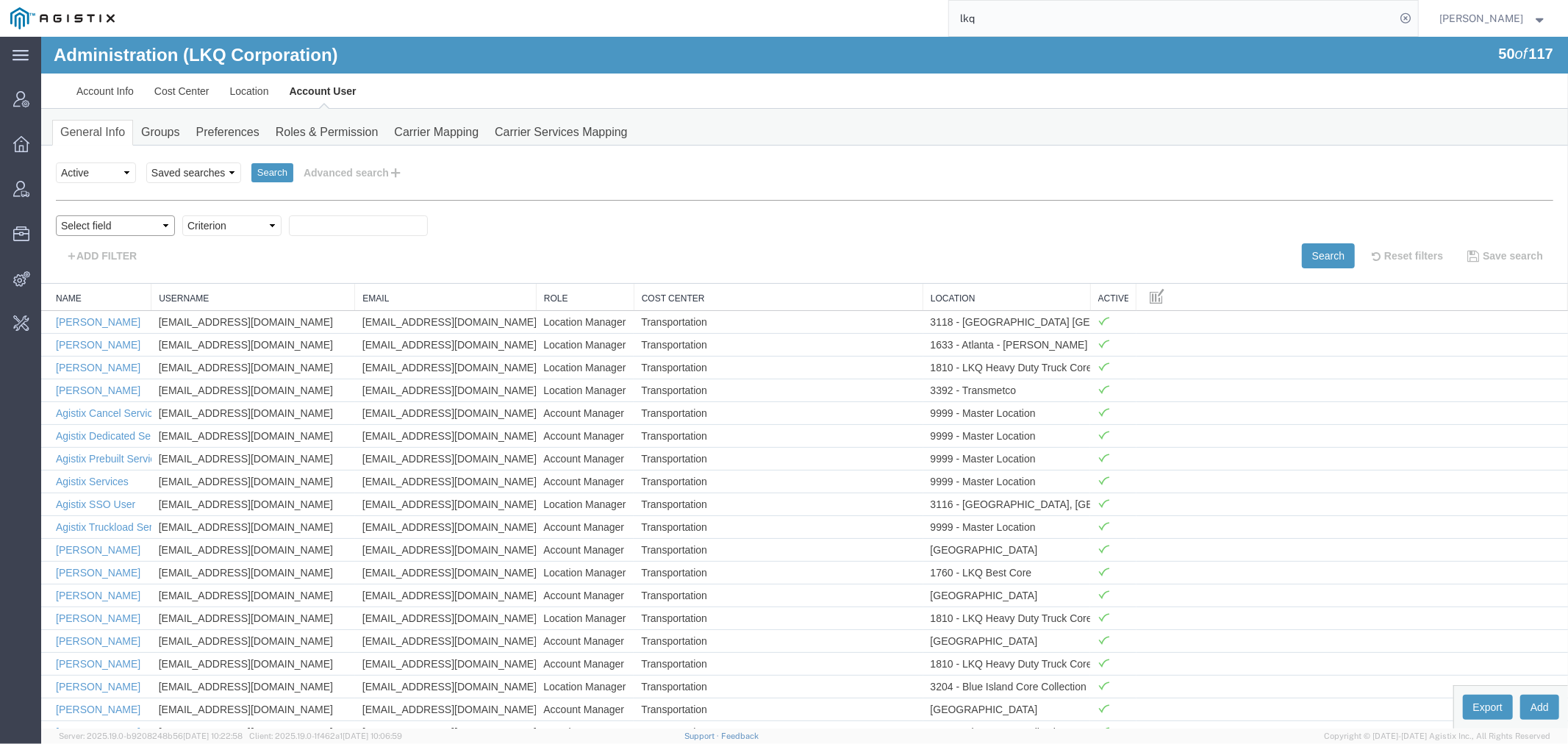
drag, startPoint x: 111, startPoint y: 220, endPoint x: 114, endPoint y: 235, distance: 15.3
click at [111, 220] on select "Select field Cost Center Email Location Name Role Username" at bounding box center [114, 225] width 119 height 21
select select "personName"
click at [55, 215] on select "Select field Cost Center Email Location Name Role Username" at bounding box center [114, 225] width 119 height 21
drag, startPoint x: 203, startPoint y: 218, endPoint x: 207, endPoint y: 233, distance: 15.5
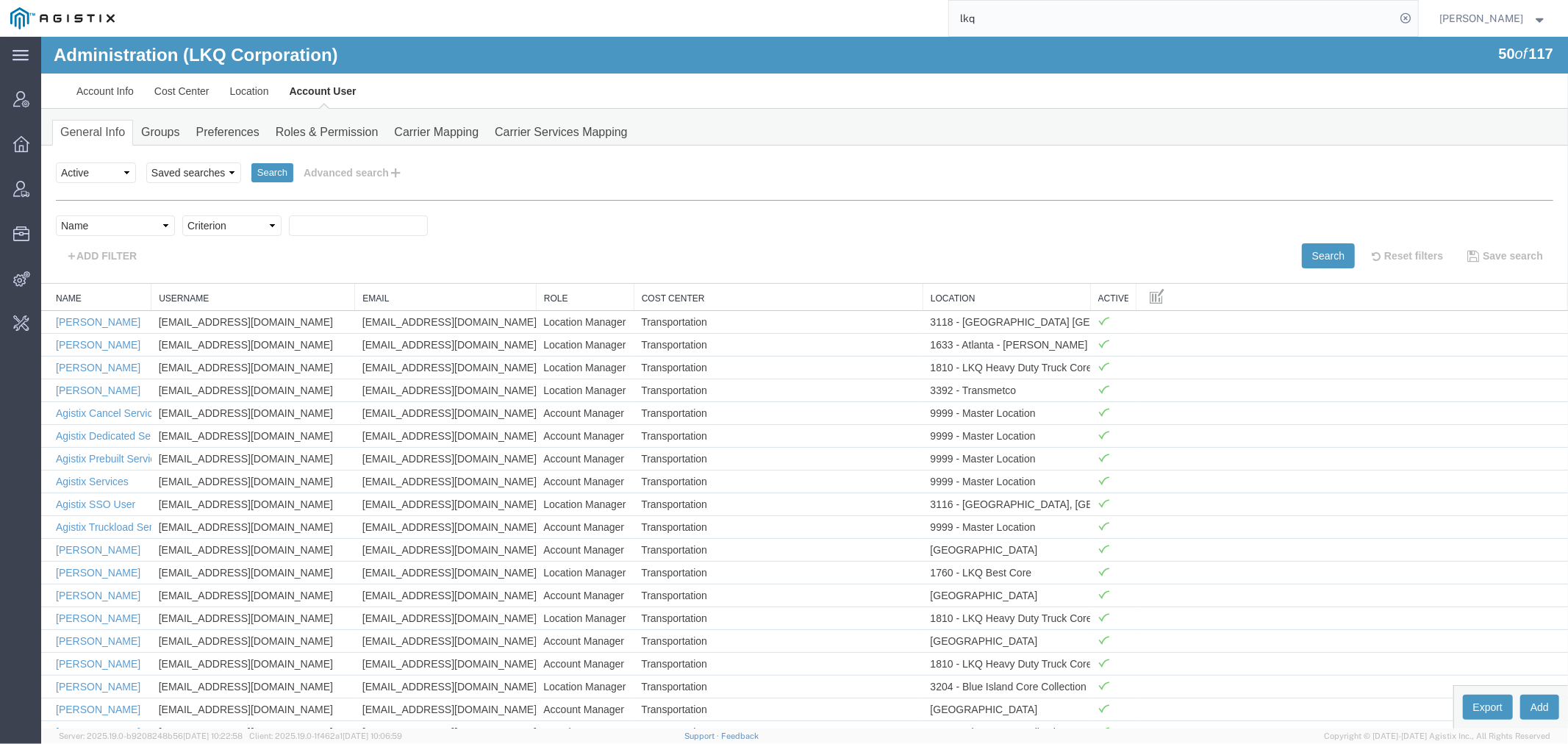
click at [203, 218] on select "Criterion contains does not contain is is blank is not blank starts with" at bounding box center [231, 225] width 99 height 21
select select "contains"
click at [182, 215] on select "Criterion contains does not contain is is blank is not blank starts with" at bounding box center [231, 225] width 99 height 21
click at [332, 215] on input "text" at bounding box center [357, 225] width 139 height 21
click at [1323, 249] on button "Search" at bounding box center [1328, 255] width 53 height 25
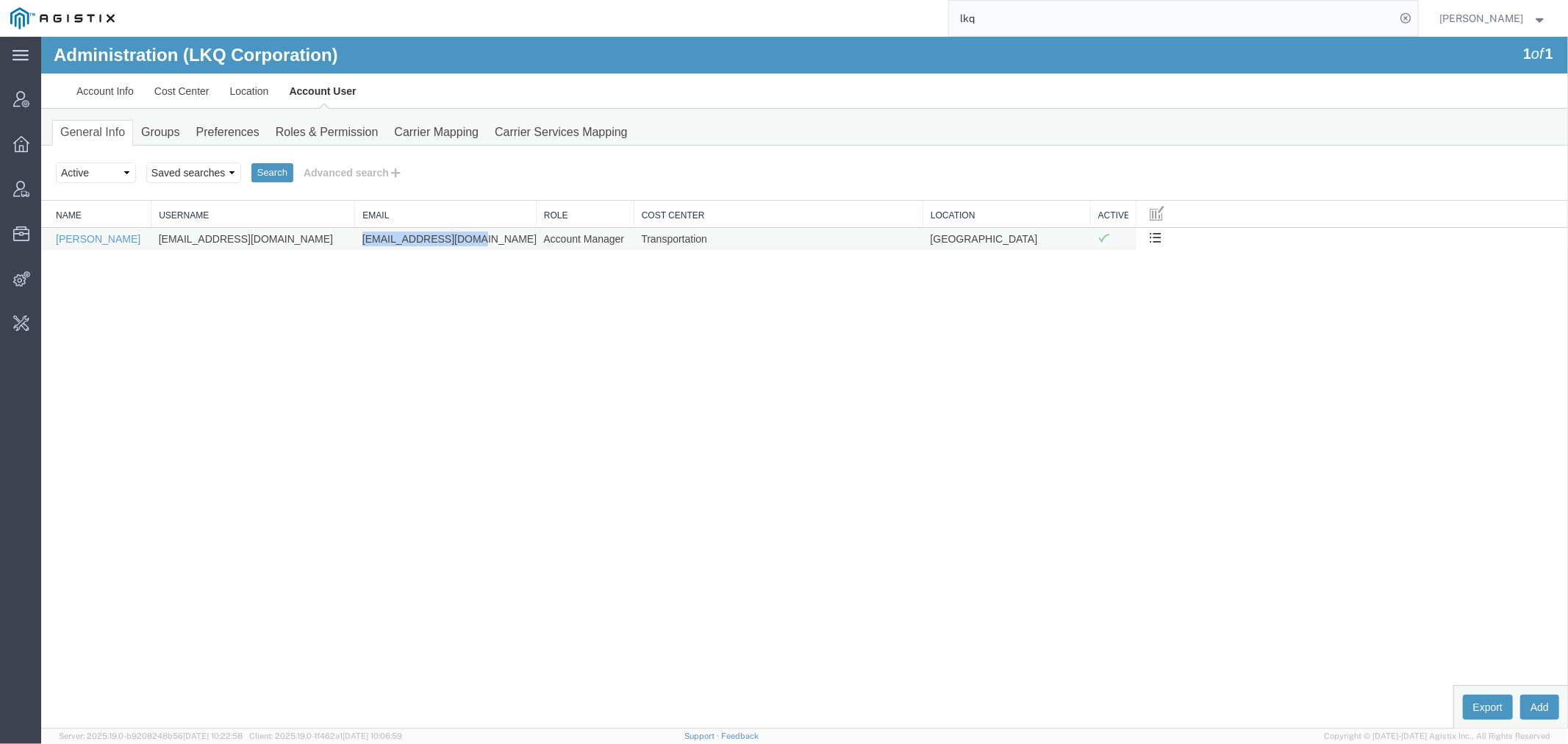
drag, startPoint x: 474, startPoint y: 237, endPoint x: 355, endPoint y: 237, distance: 119.0
click at [355, 237] on td "mwharvey@lkqcorp.com" at bounding box center [444, 238] width 181 height 23
copy td "mwharvey@lkqcorp.com"
click at [347, 163] on button "Advanced search" at bounding box center [352, 172] width 120 height 25
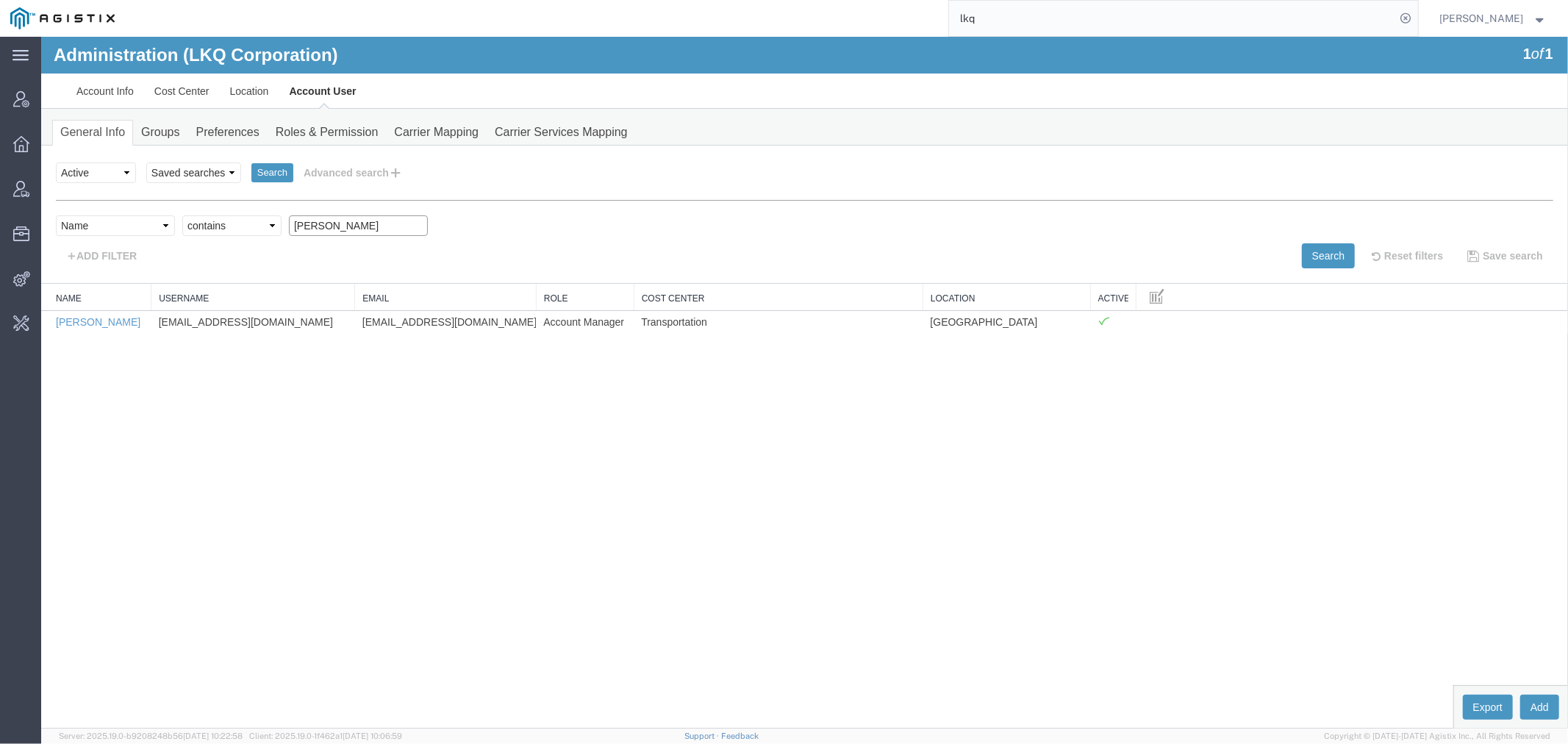
drag, startPoint x: 320, startPoint y: 225, endPoint x: 187, endPoint y: 225, distance: 133.0
click at [187, 225] on div "Select field Cost Center Email Location Name Role Username Criterion contains d…" at bounding box center [804, 229] width 1497 height 28
drag, startPoint x: 339, startPoint y: 221, endPoint x: 181, endPoint y: 217, distance: 158.1
click at [209, 218] on div "Select field Cost Center Email Location Name Role Username Criterion contains d…" at bounding box center [804, 229] width 1497 height 28
type input "tatum"
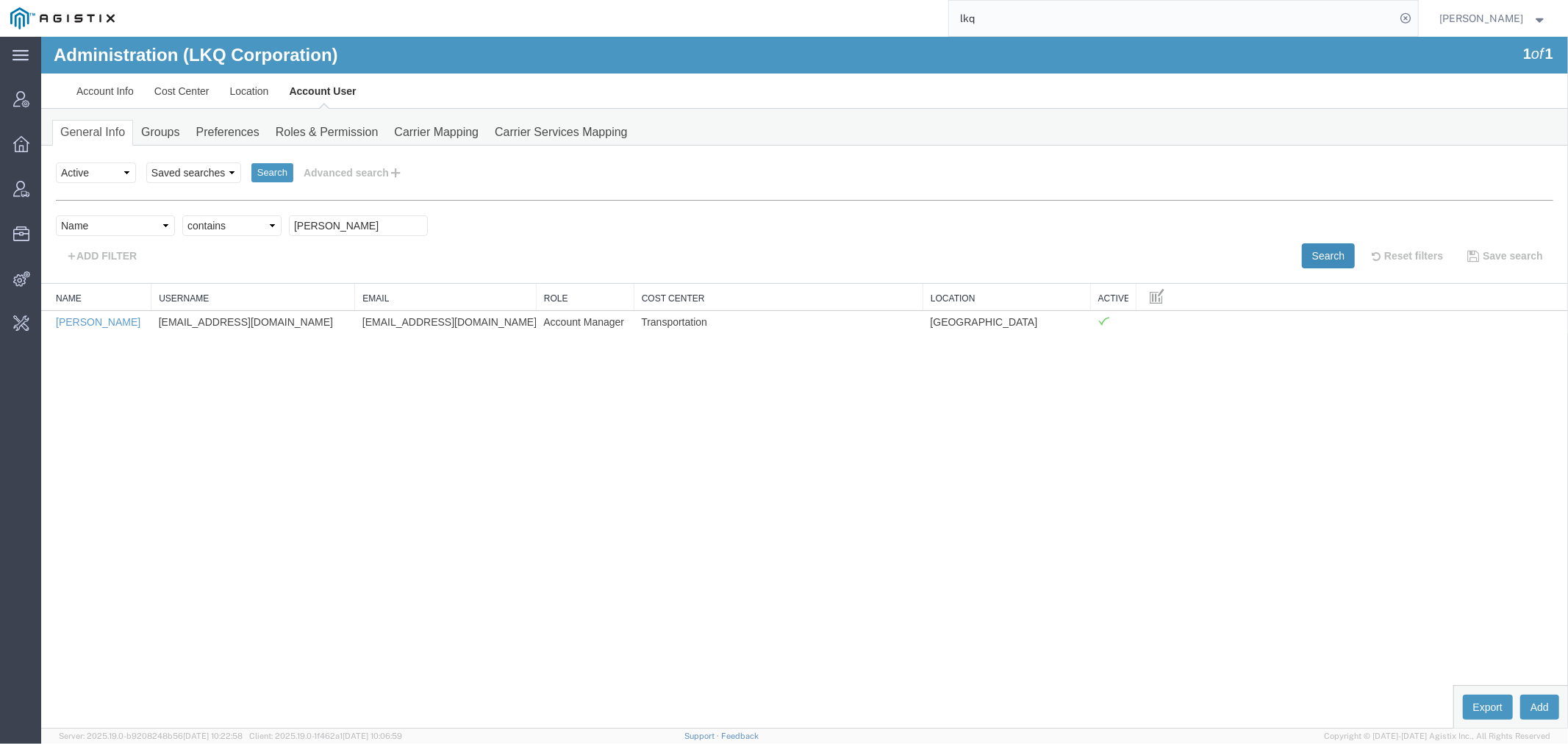
click at [1330, 255] on button "Search" at bounding box center [1328, 255] width 53 height 25
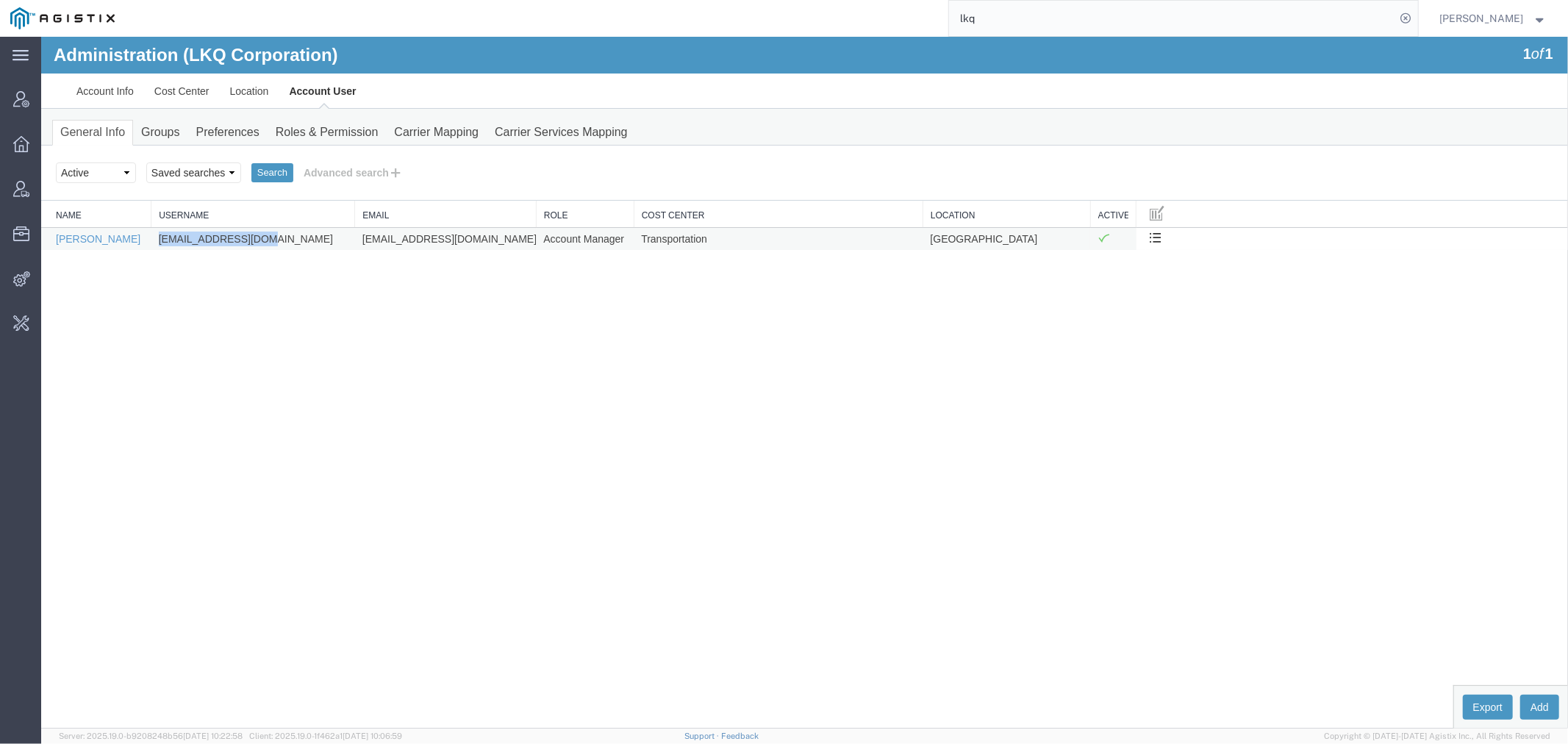
drag, startPoint x: 296, startPoint y: 244, endPoint x: 156, endPoint y: 241, distance: 140.0
click at [156, 241] on td "kbtatum@lkqcorp.com" at bounding box center [252, 238] width 204 height 23
copy td "kbtatum@lkqcorp.com"
